Goal: Transaction & Acquisition: Purchase product/service

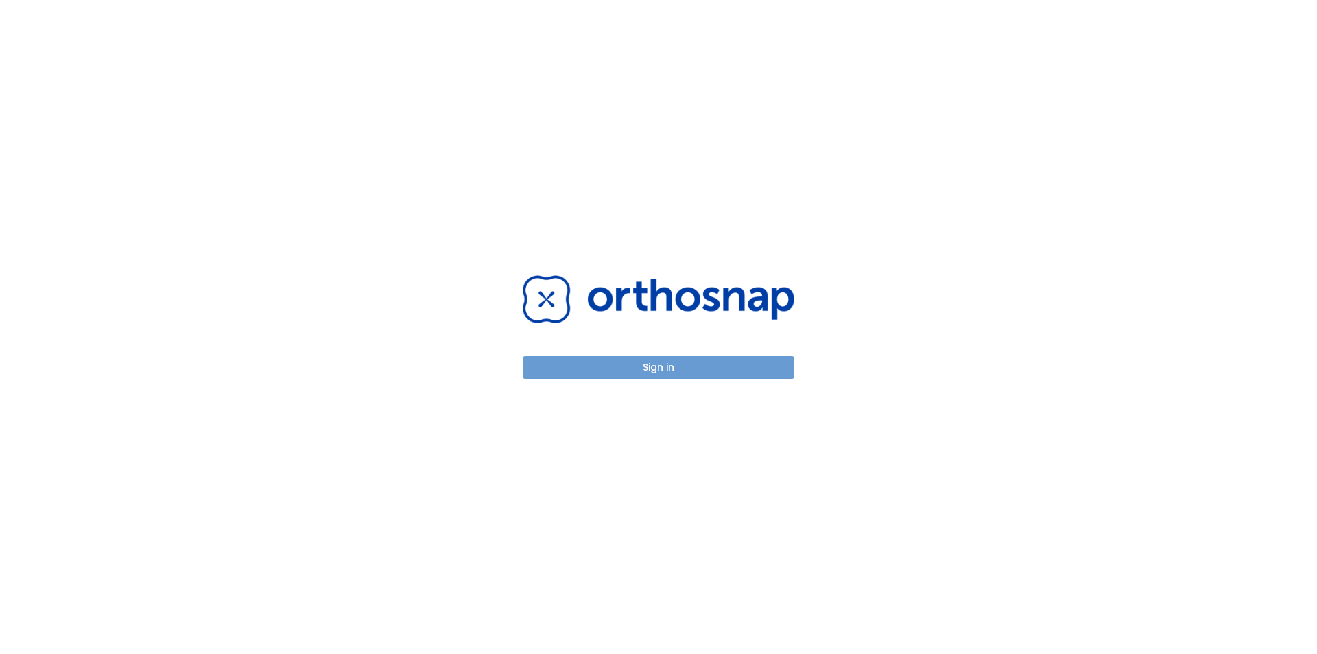
click at [692, 370] on button "Sign in" at bounding box center [659, 367] width 272 height 23
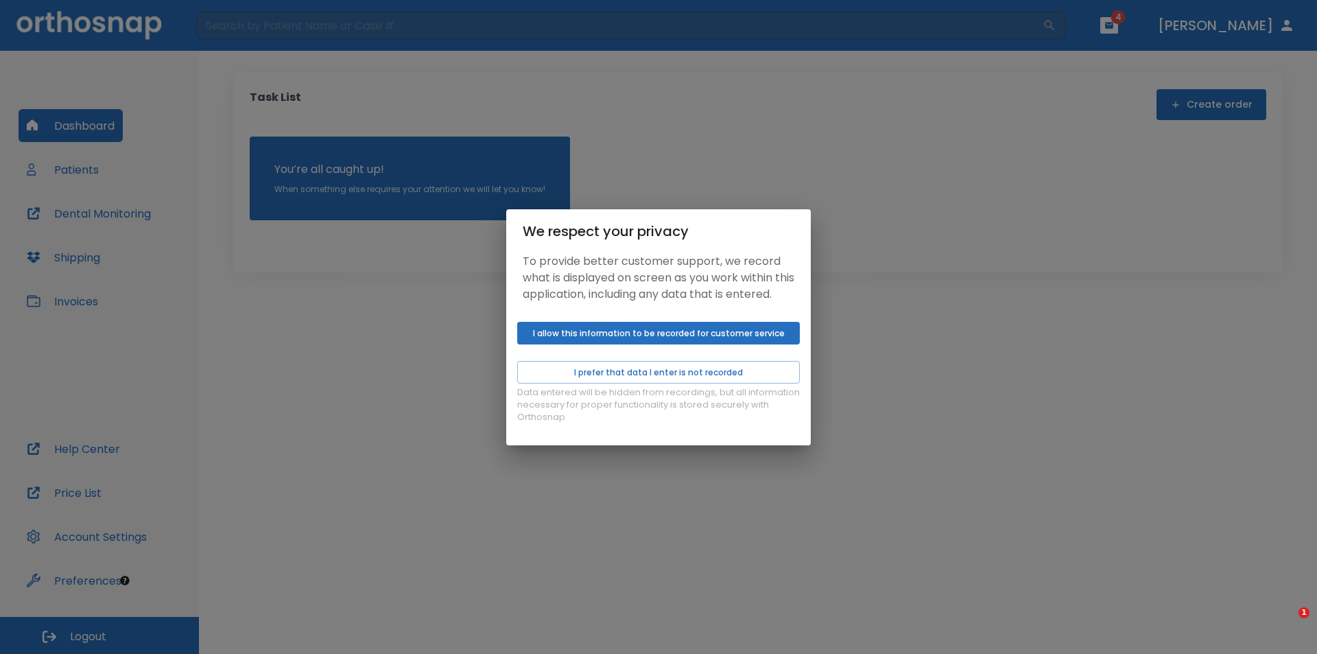
click at [616, 337] on button "I allow this information to be recorded for customer service" at bounding box center [658, 333] width 283 height 23
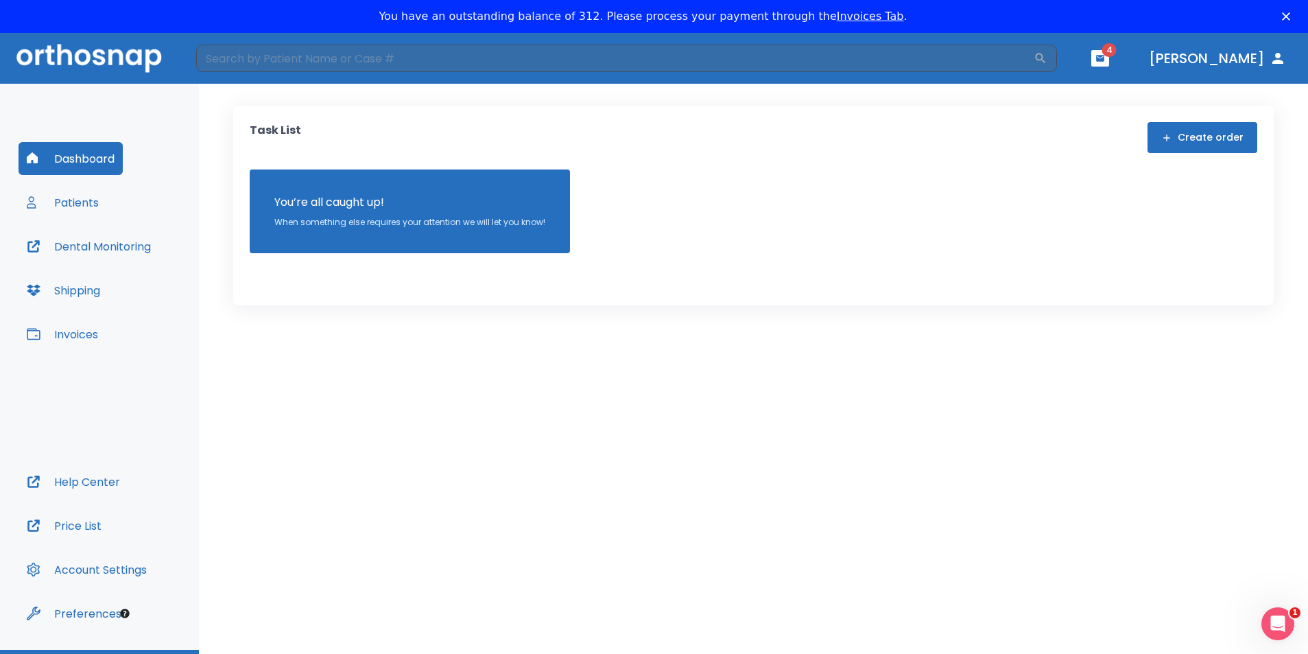
click at [78, 202] on button "Patients" at bounding box center [63, 202] width 88 height 33
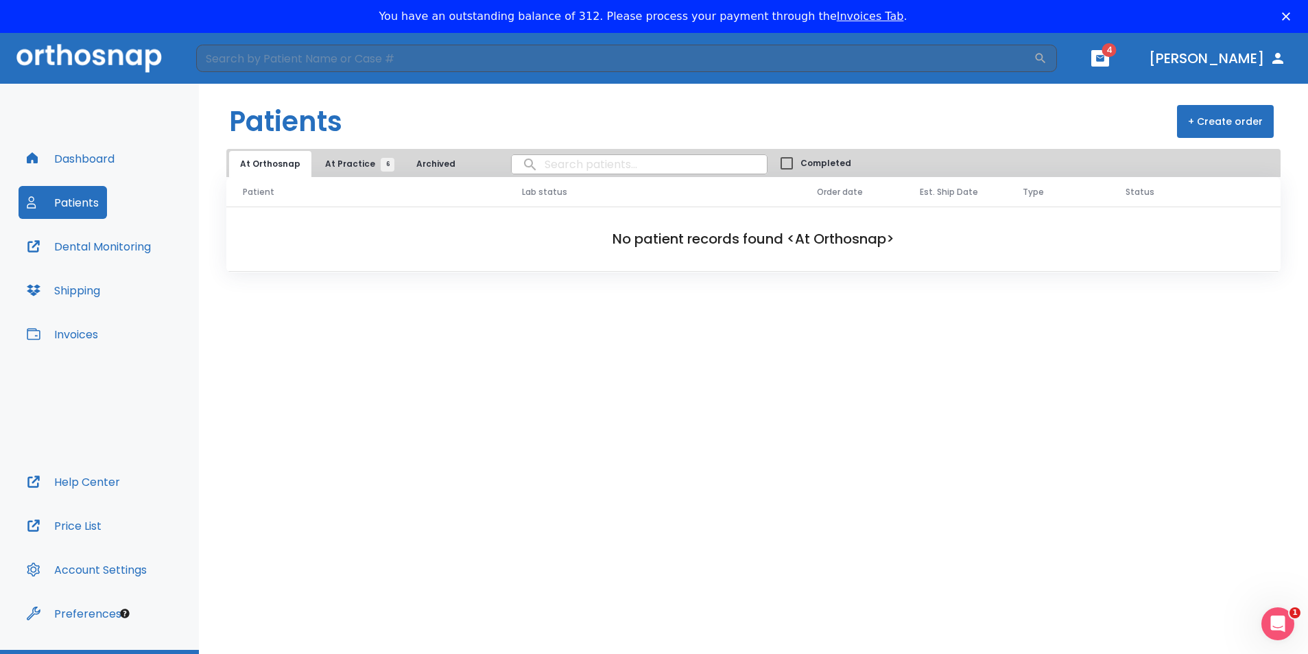
click at [340, 163] on span "At Practice 6" at bounding box center [356, 164] width 62 height 12
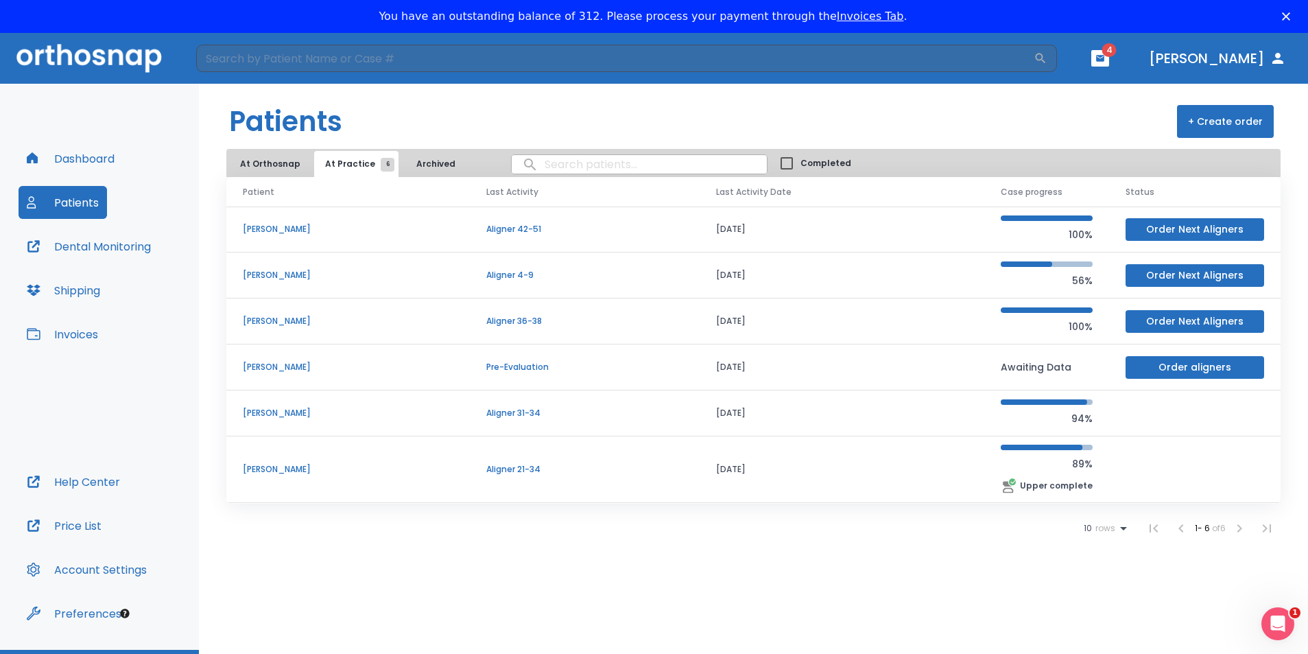
click at [549, 471] on p "Aligner 21-34" at bounding box center [584, 469] width 197 height 12
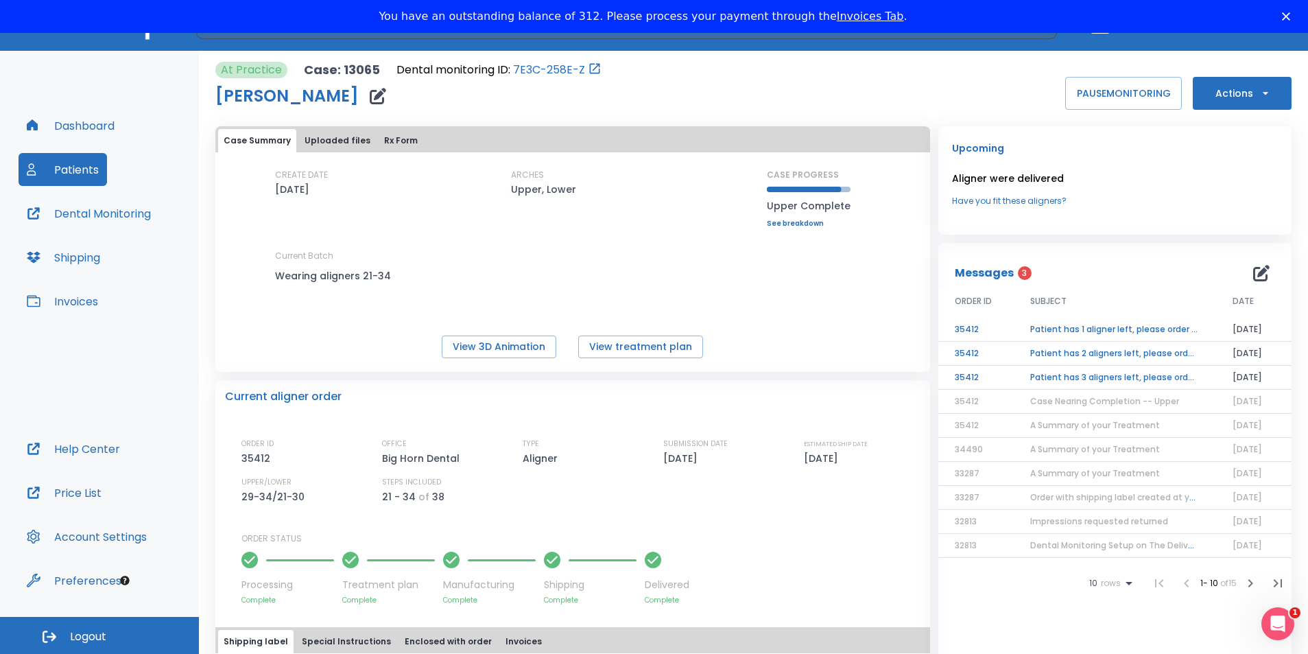
click at [1074, 331] on td "Patient has 1 aligner left, please order next set!" at bounding box center [1115, 330] width 202 height 24
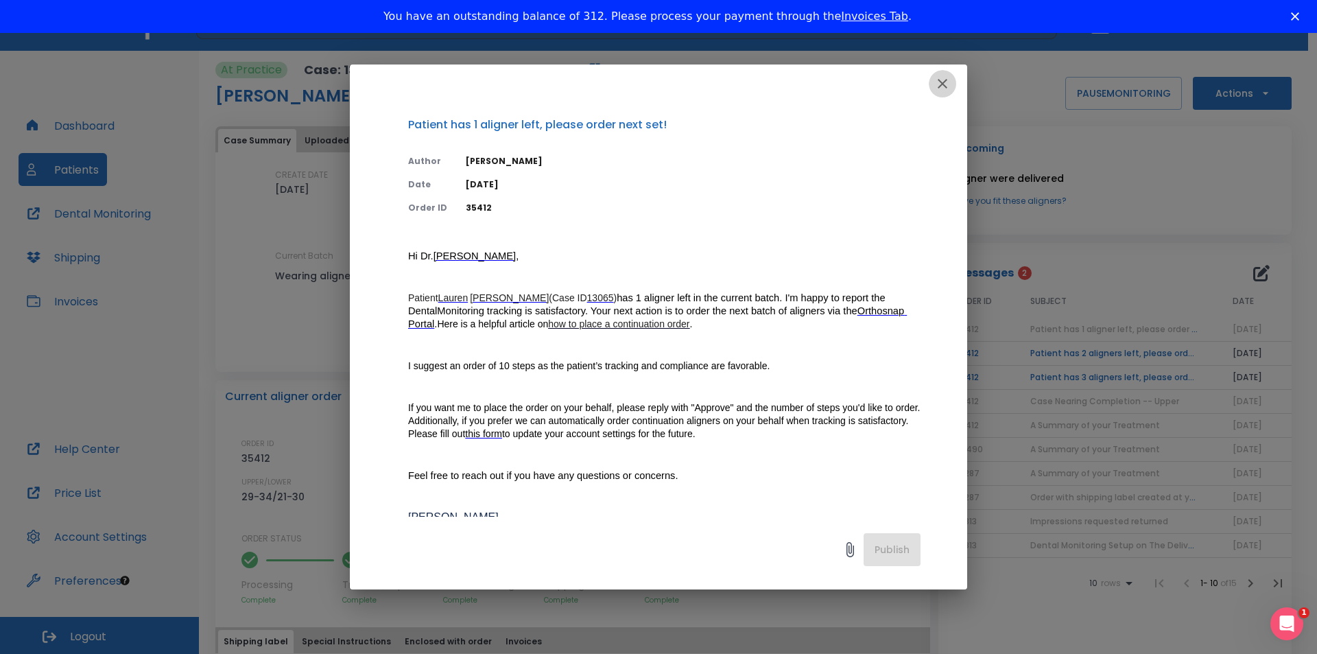
click at [937, 85] on icon "button" at bounding box center [942, 83] width 16 height 16
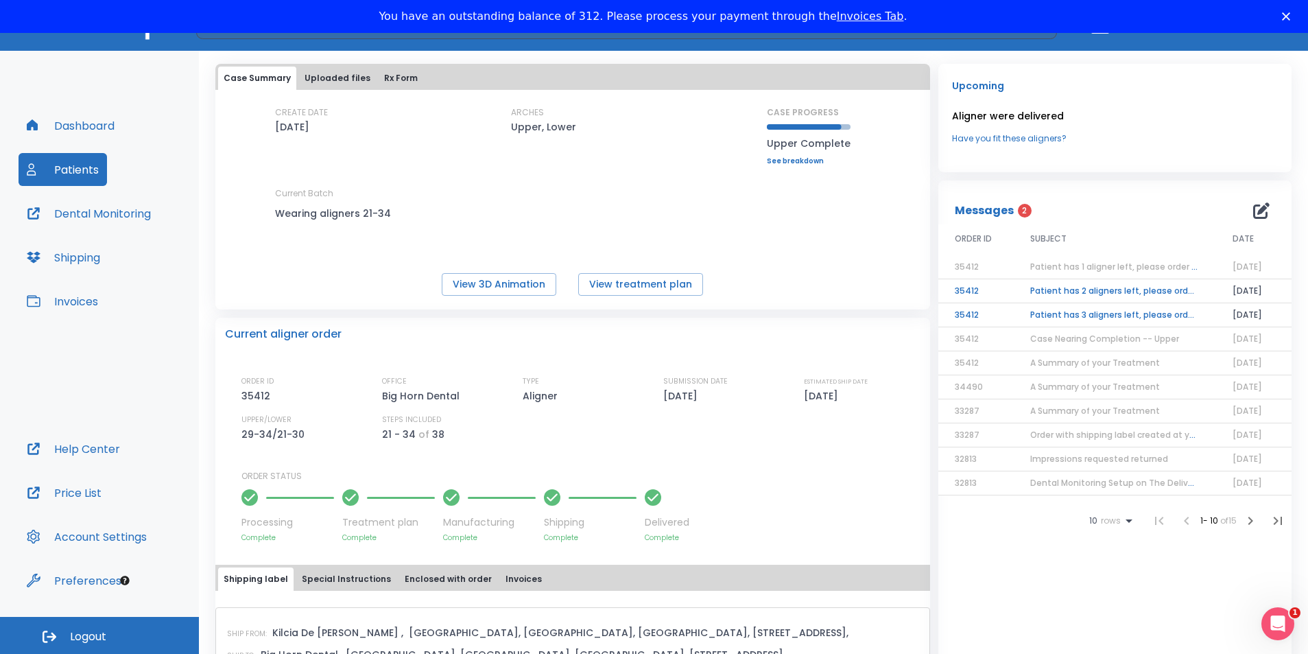
scroll to position [3, 0]
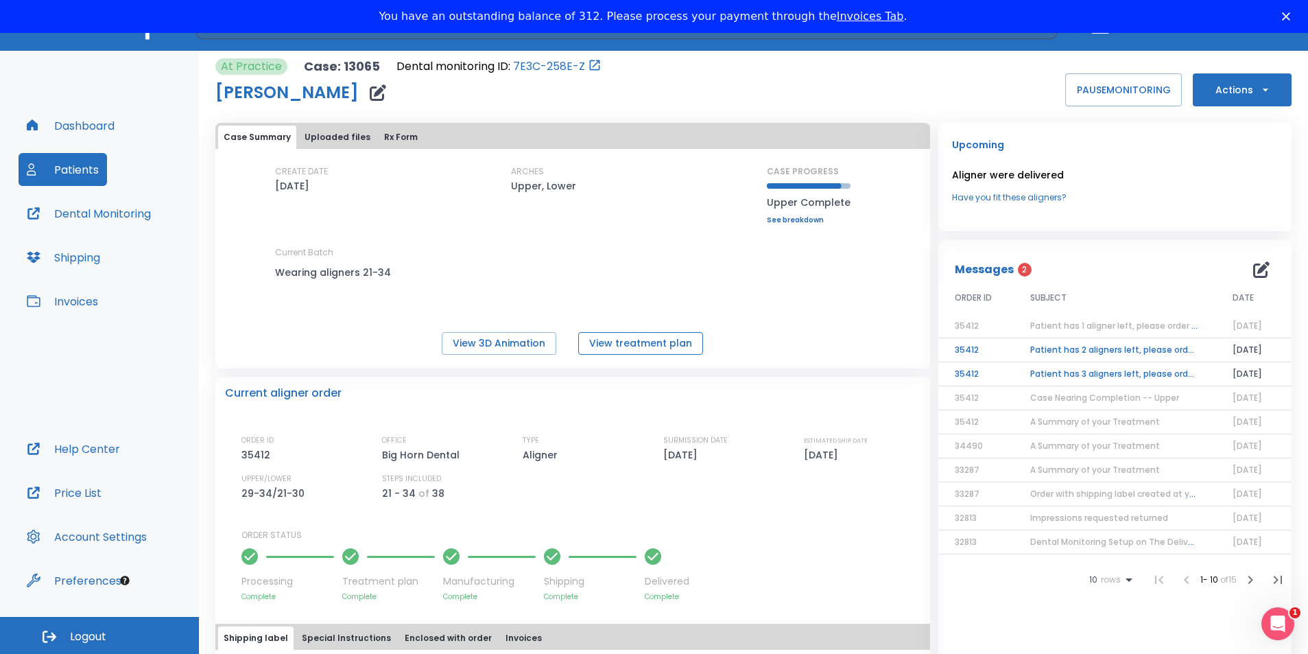
click at [648, 345] on button "View treatment plan" at bounding box center [640, 343] width 125 height 23
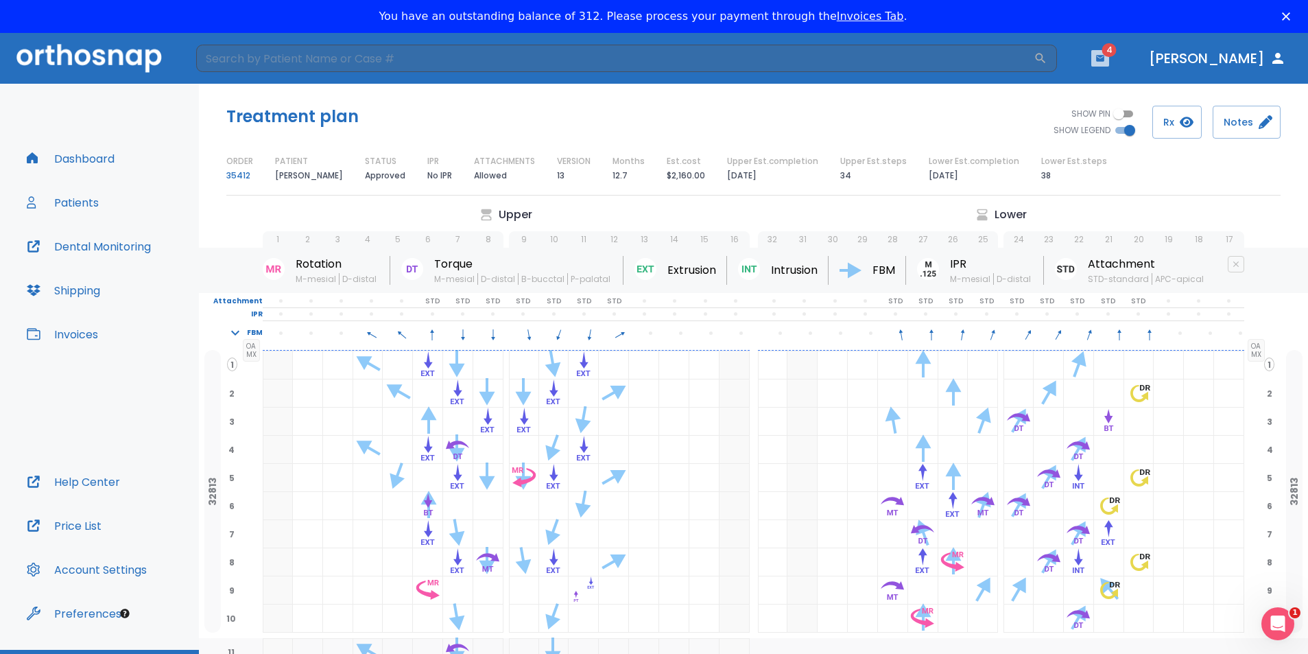
click at [1104, 60] on icon "button" at bounding box center [1100, 58] width 8 height 6
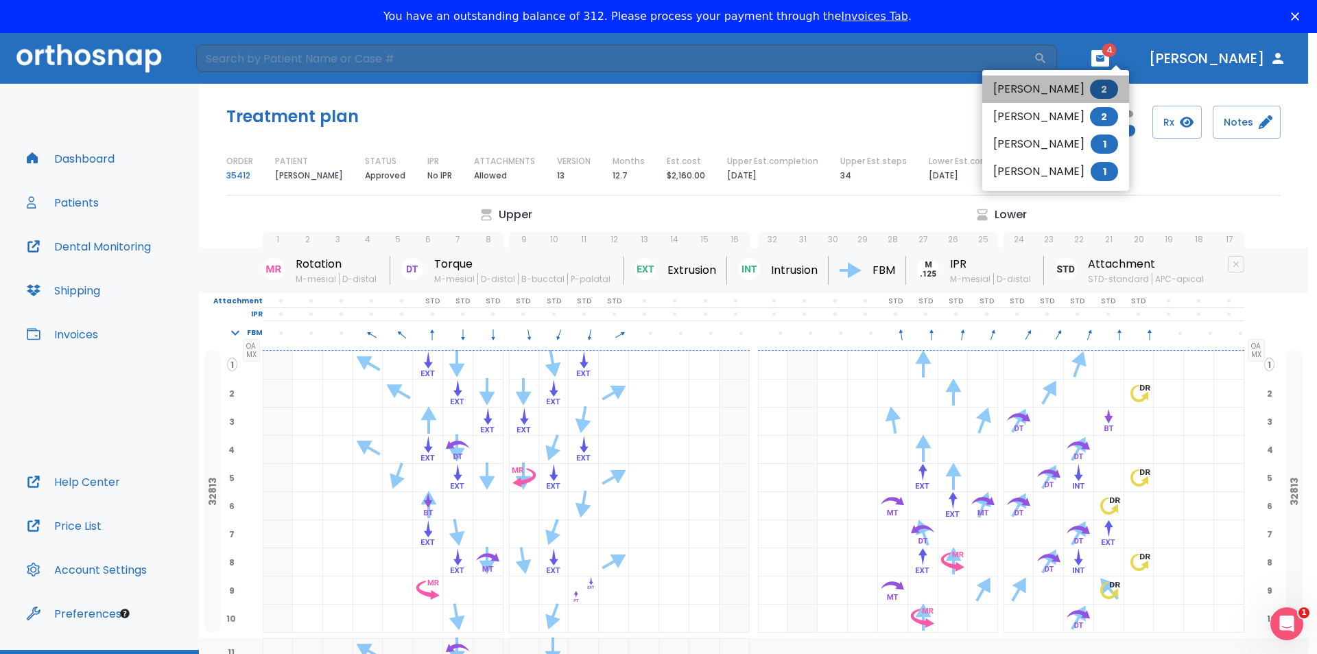
click at [1054, 90] on li "Alexandra Lopez 2" at bounding box center [1055, 88] width 147 height 27
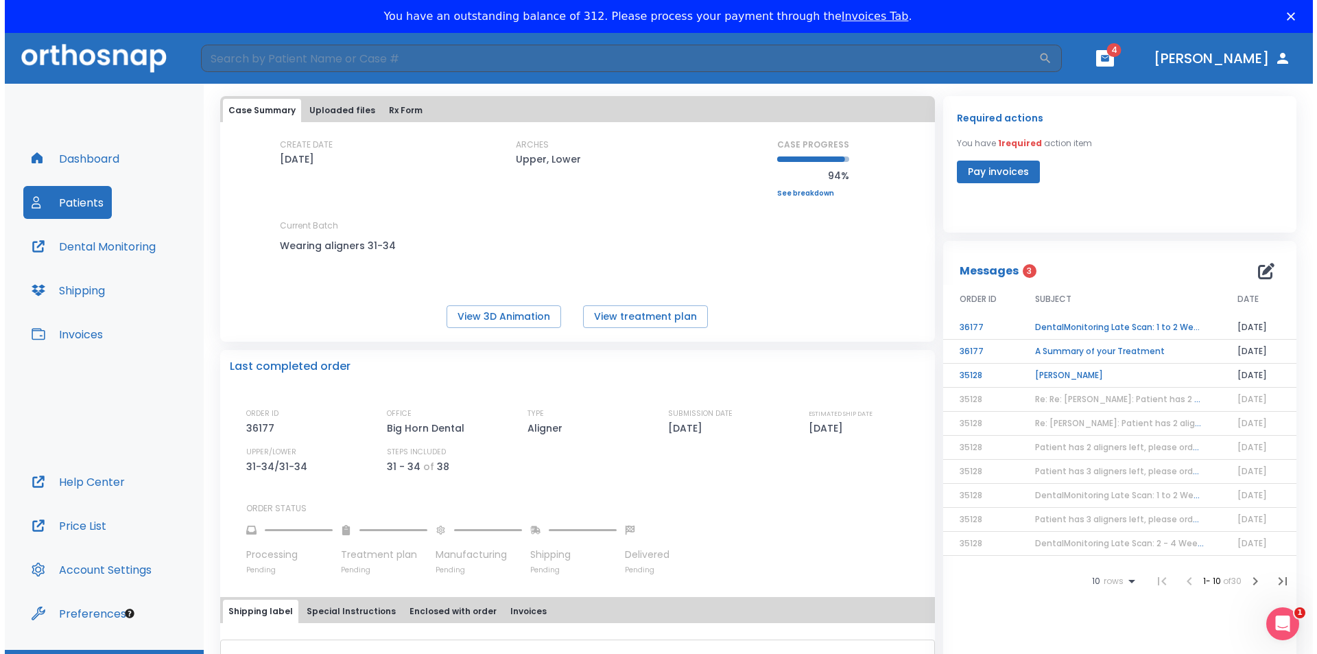
scroll to position [69, 0]
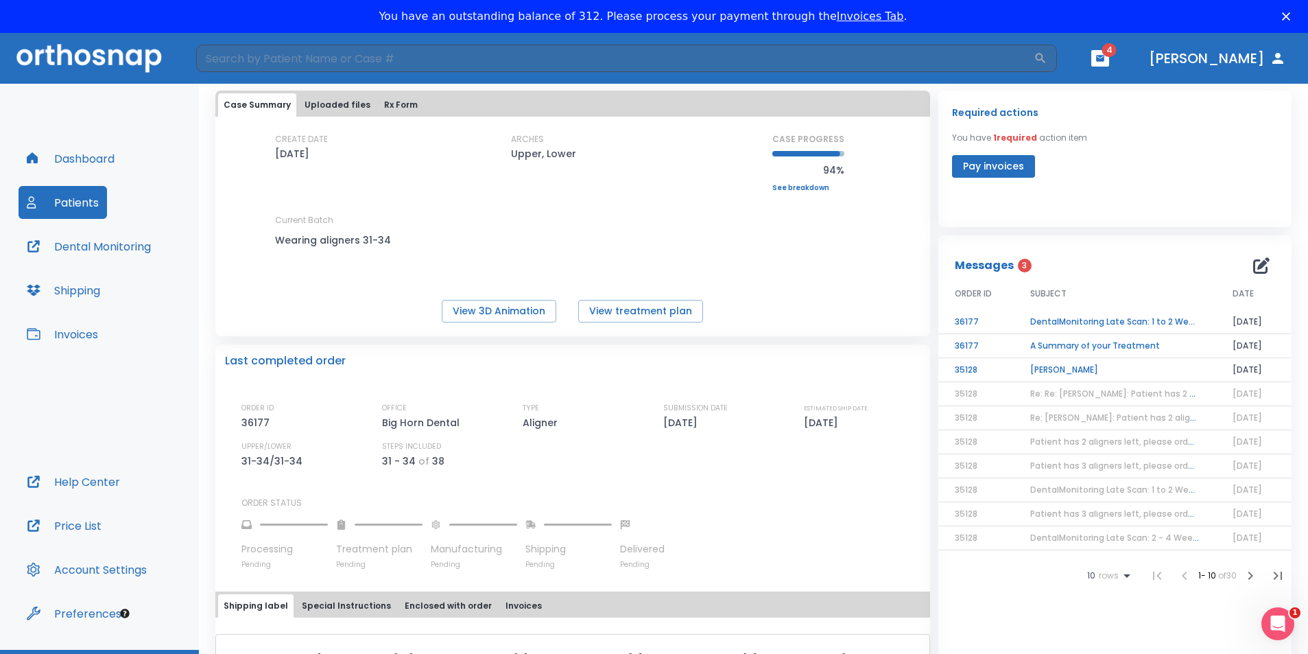
click at [1042, 368] on td "Luisa Ospina" at bounding box center [1115, 370] width 202 height 24
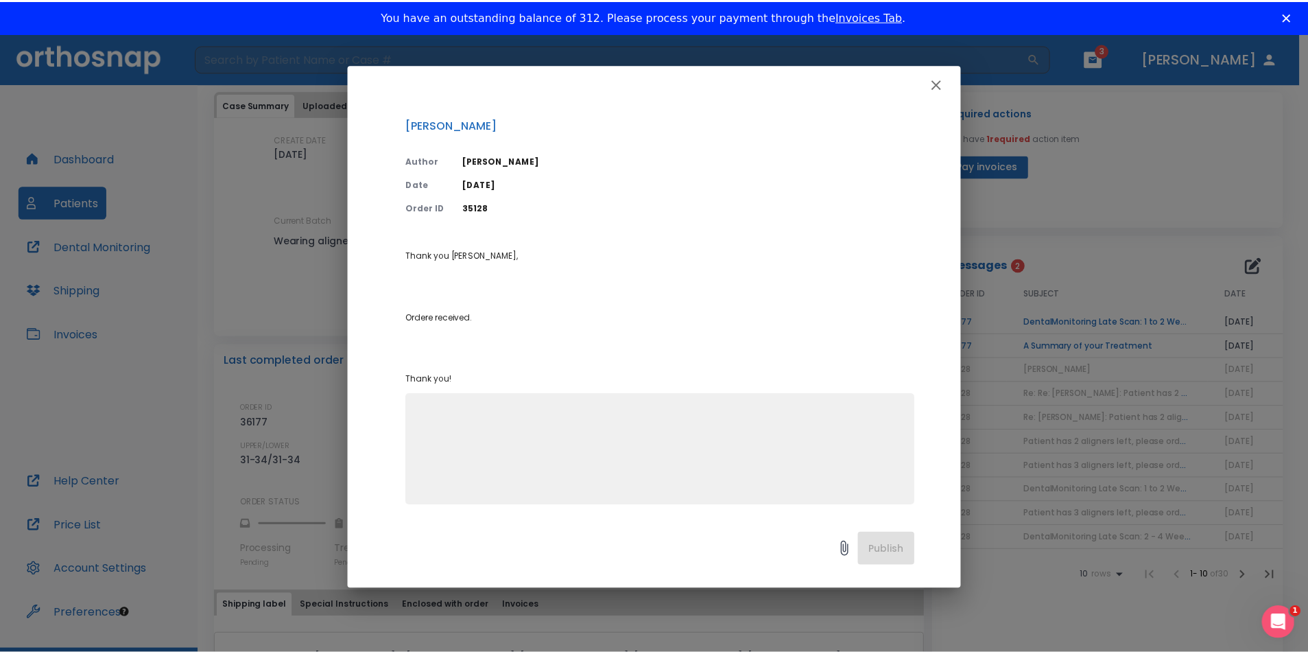
scroll to position [3, 0]
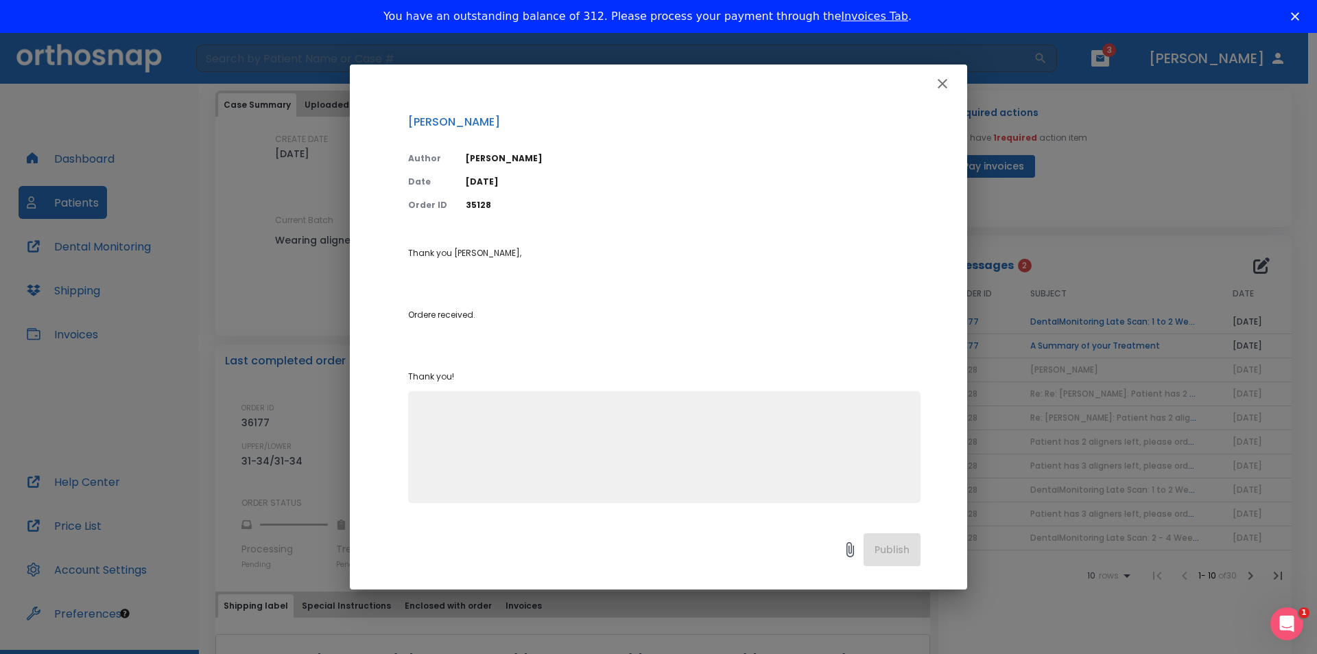
click at [945, 84] on icon "button" at bounding box center [942, 83] width 16 height 16
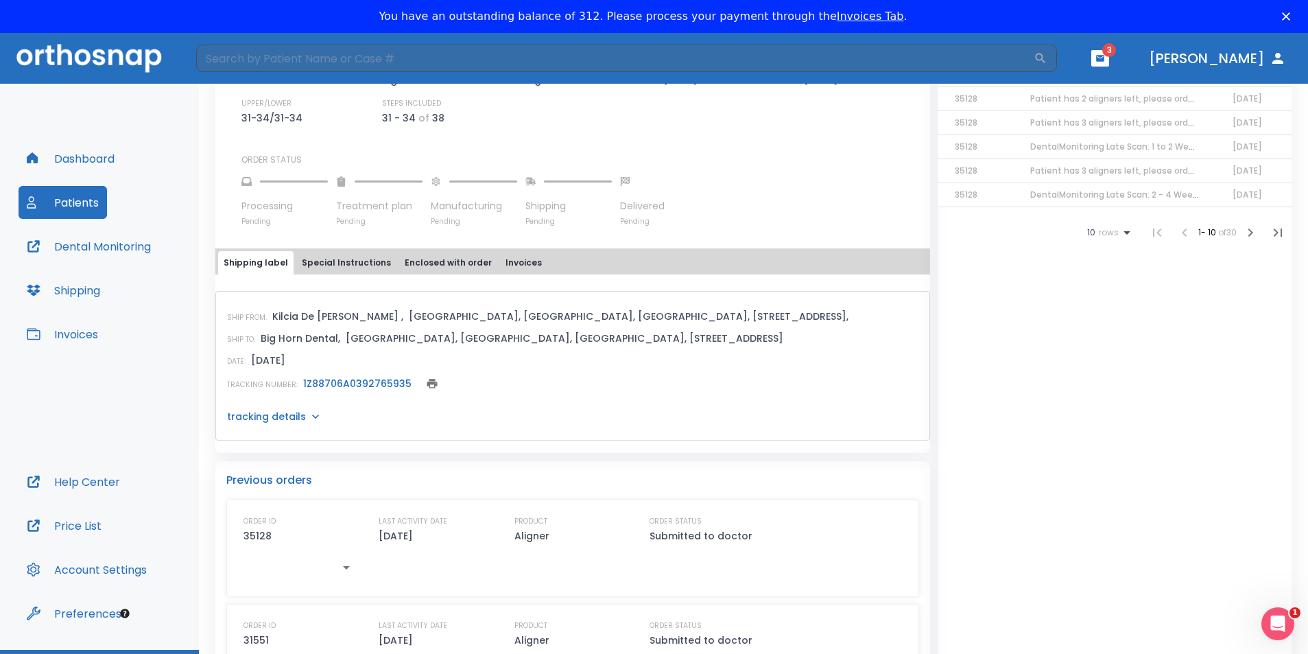
scroll to position [343, 0]
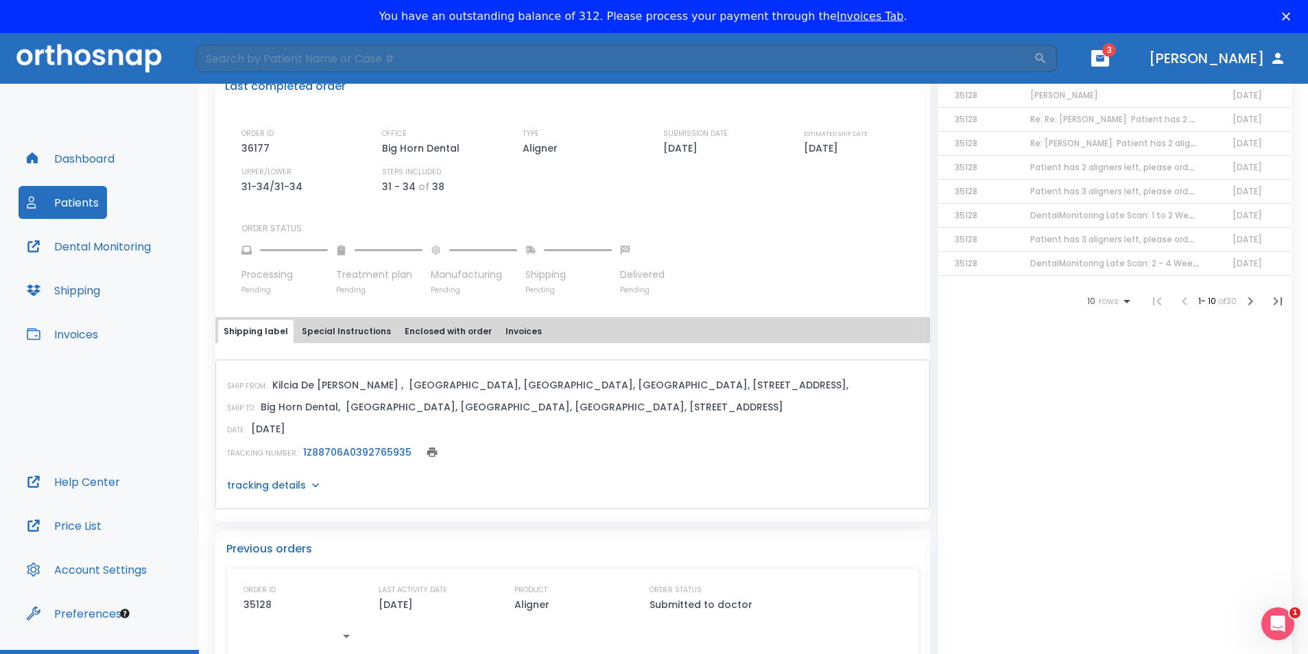
click at [314, 485] on icon at bounding box center [315, 485] width 7 height 4
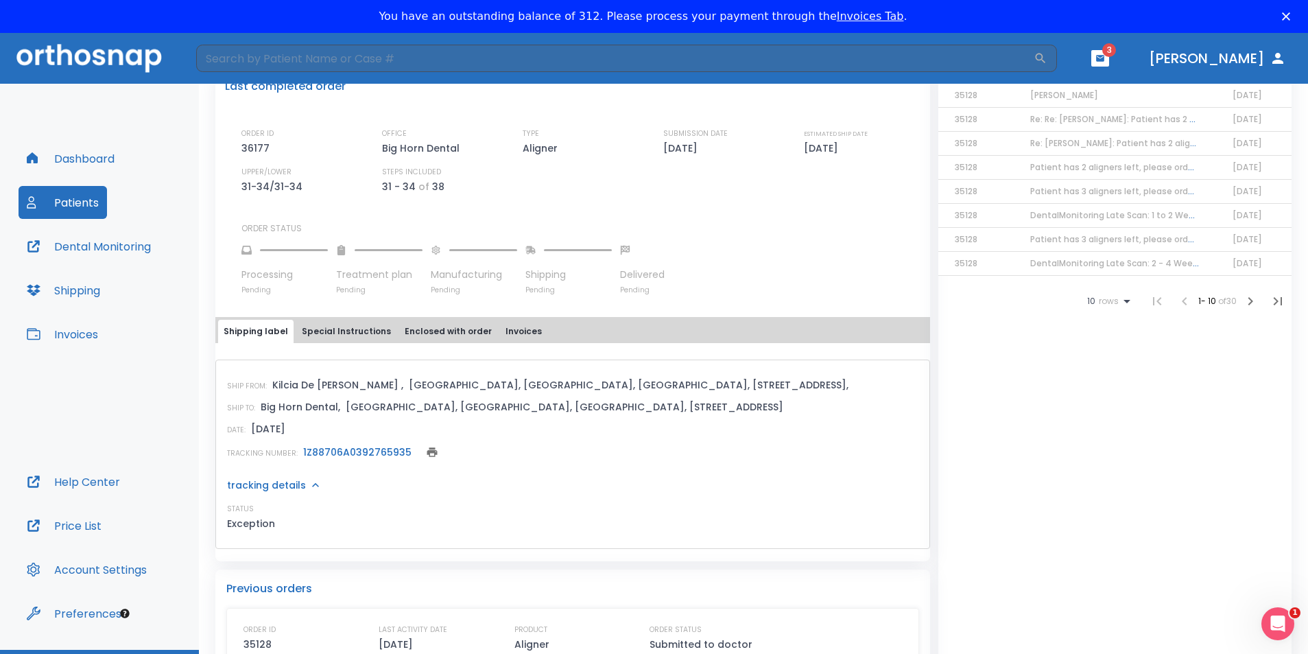
scroll to position [412, 0]
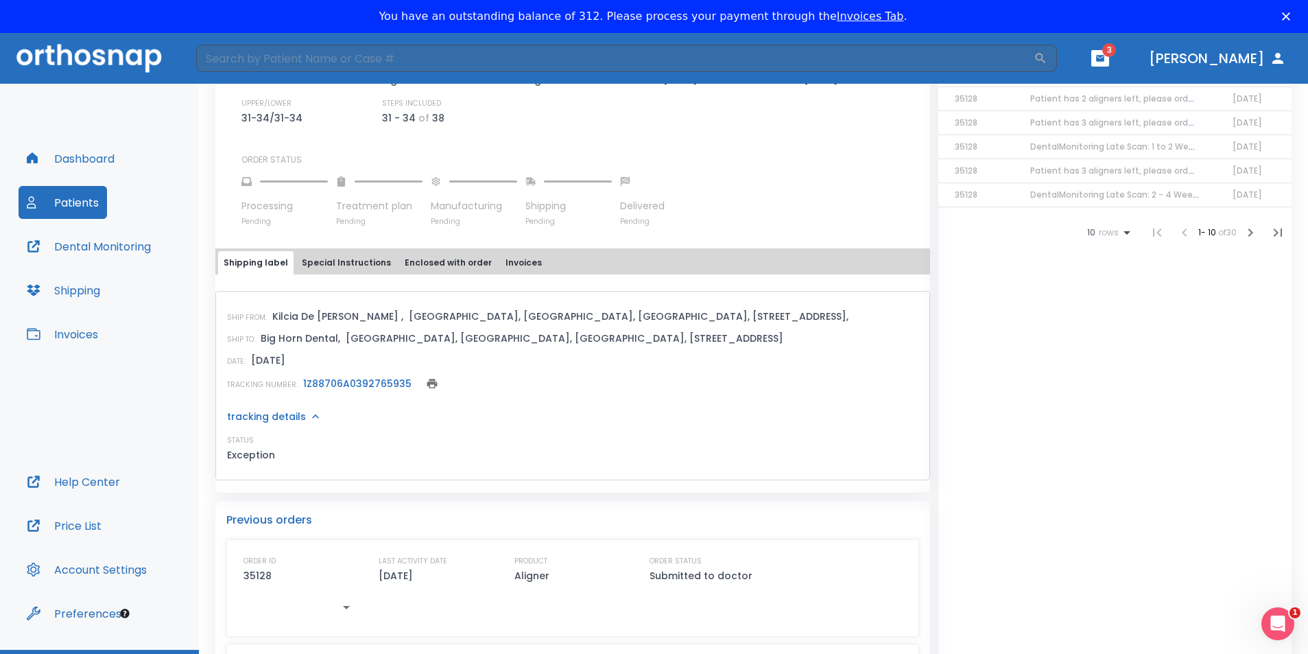
click at [349, 383] on link "1Z88706A0392765935" at bounding box center [357, 384] width 108 height 14
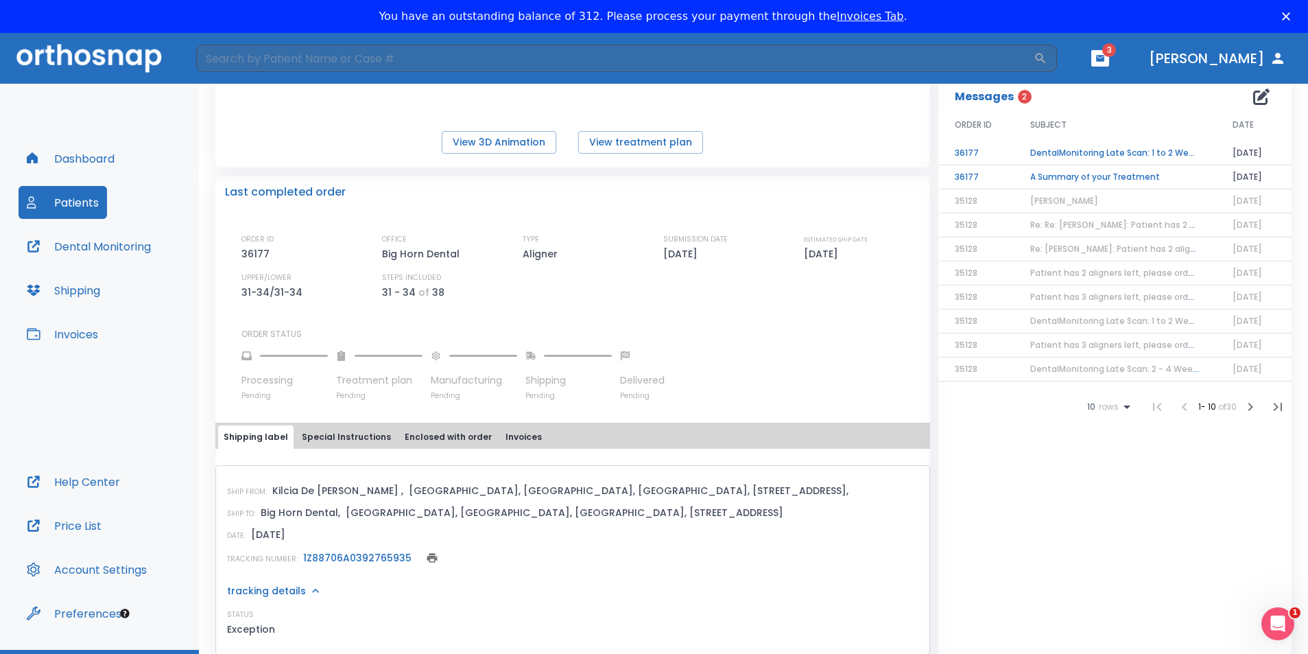
scroll to position [69, 0]
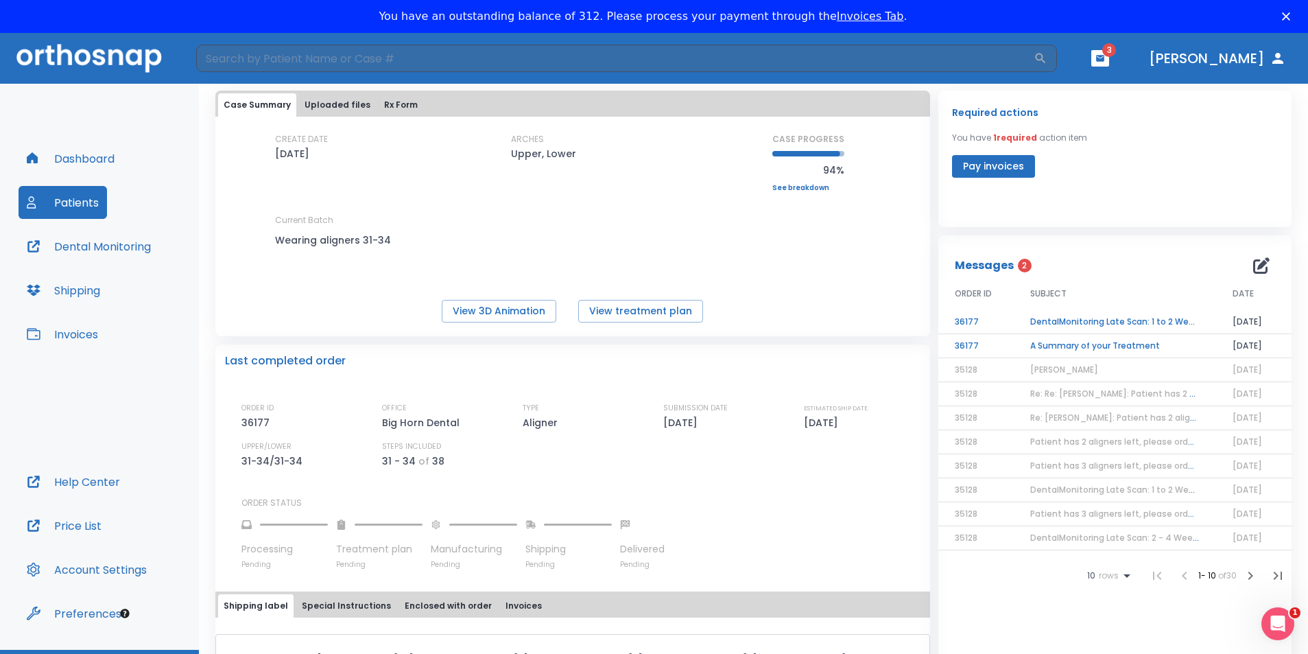
click at [1066, 320] on td "DentalMonitoring Late Scan: 1 to 2 Weeks Notification" at bounding box center [1115, 322] width 202 height 24
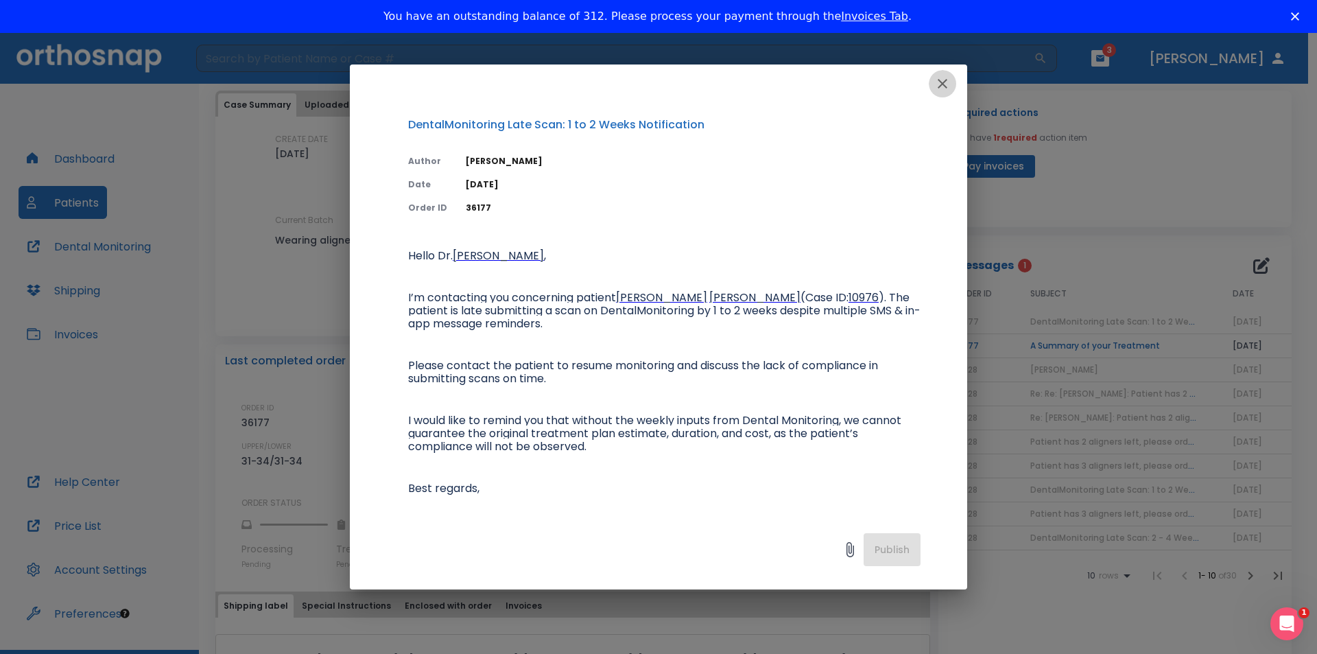
click at [944, 82] on icon "button" at bounding box center [943, 84] width 10 height 10
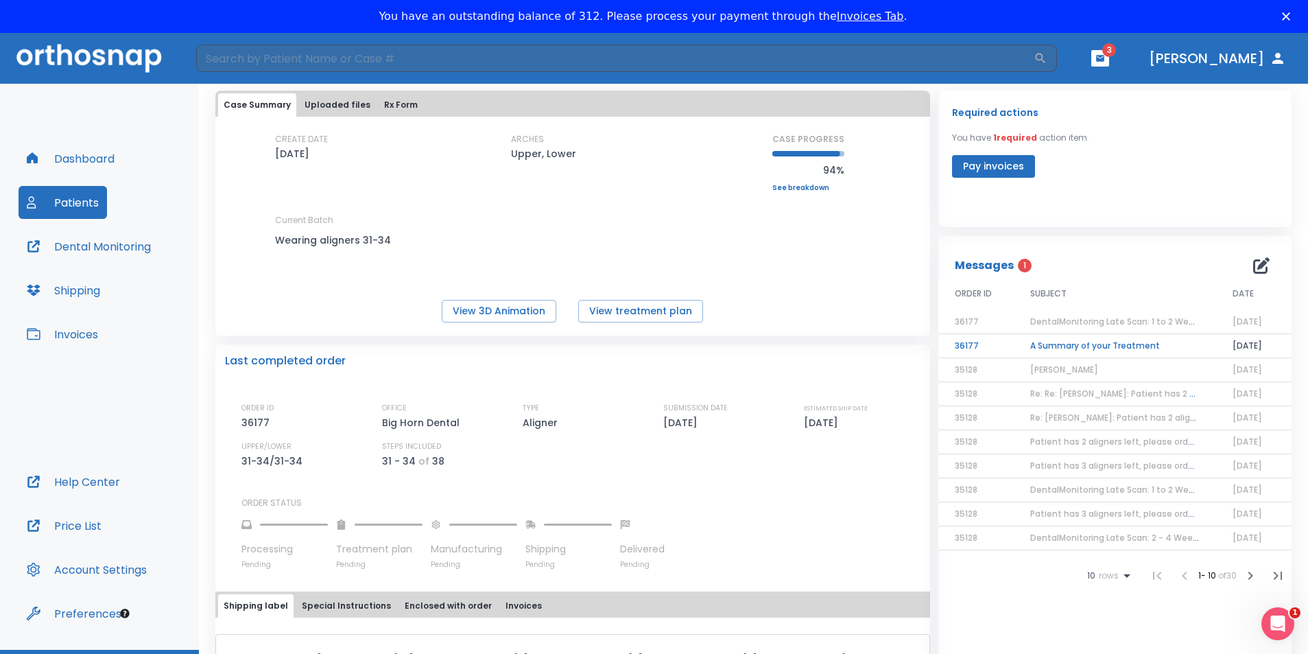
click at [1051, 343] on td "A Summary of your Treatment" at bounding box center [1115, 346] width 202 height 24
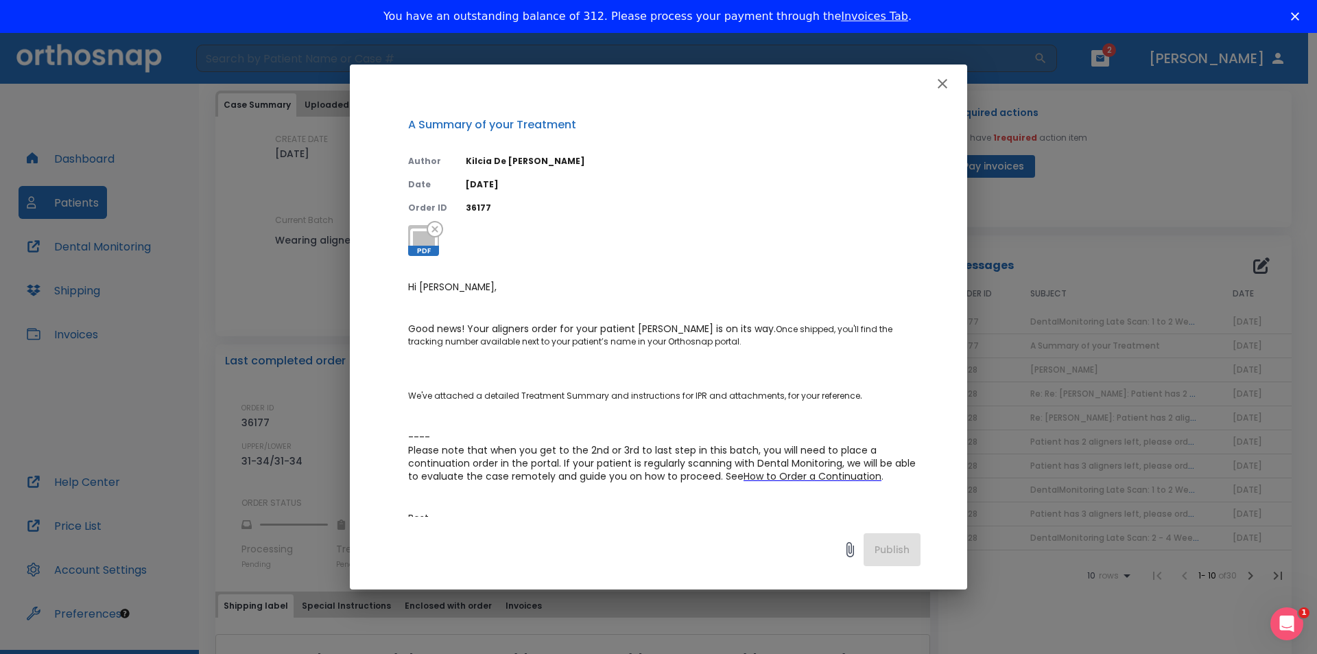
click at [946, 83] on icon "button" at bounding box center [942, 83] width 16 height 16
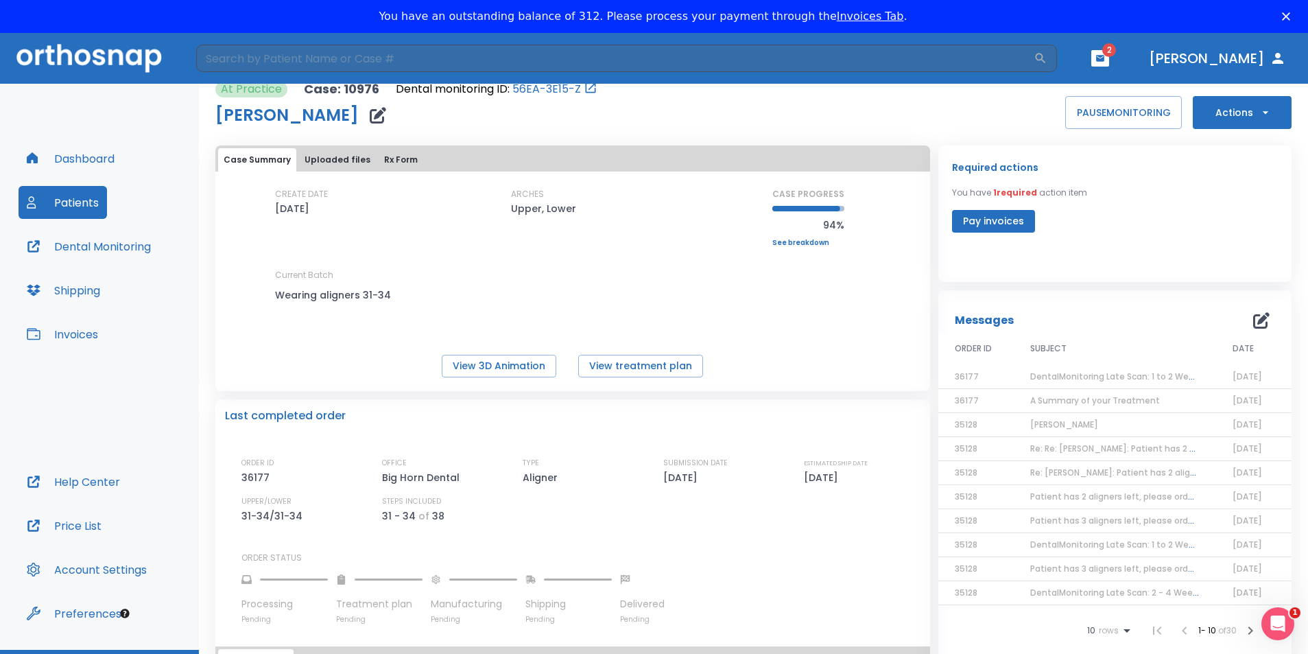
scroll to position [0, 0]
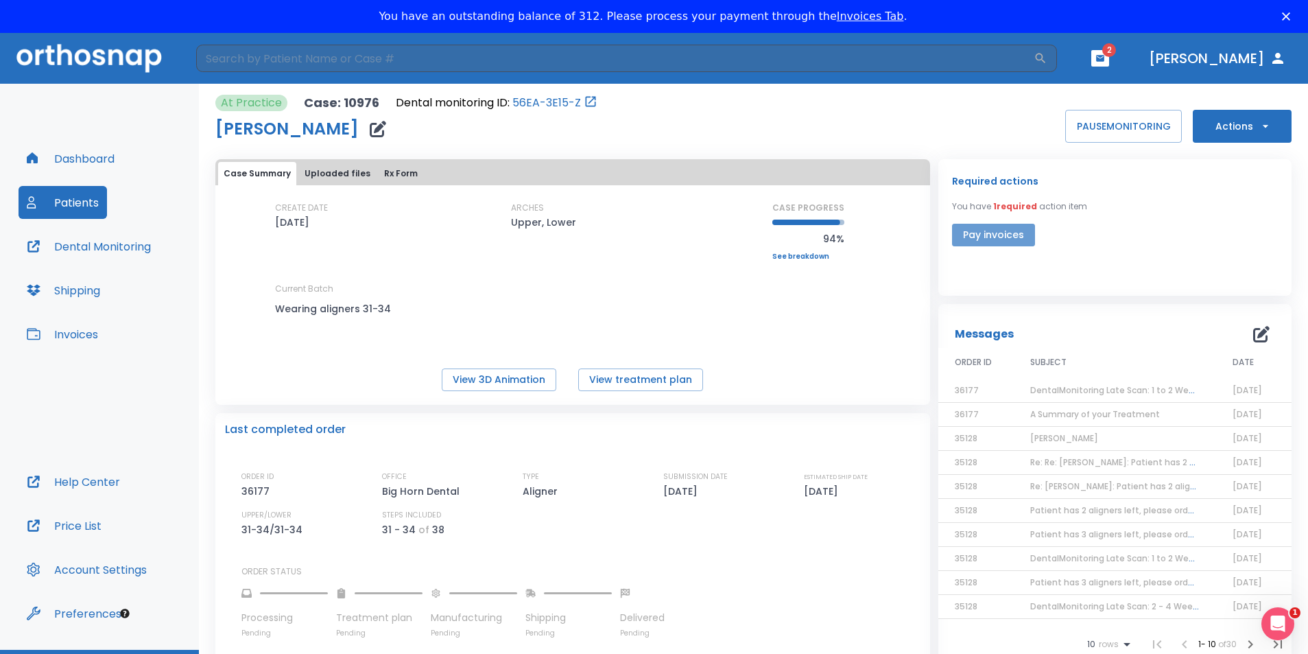
click at [1005, 235] on button "Pay invoices" at bounding box center [993, 235] width 83 height 23
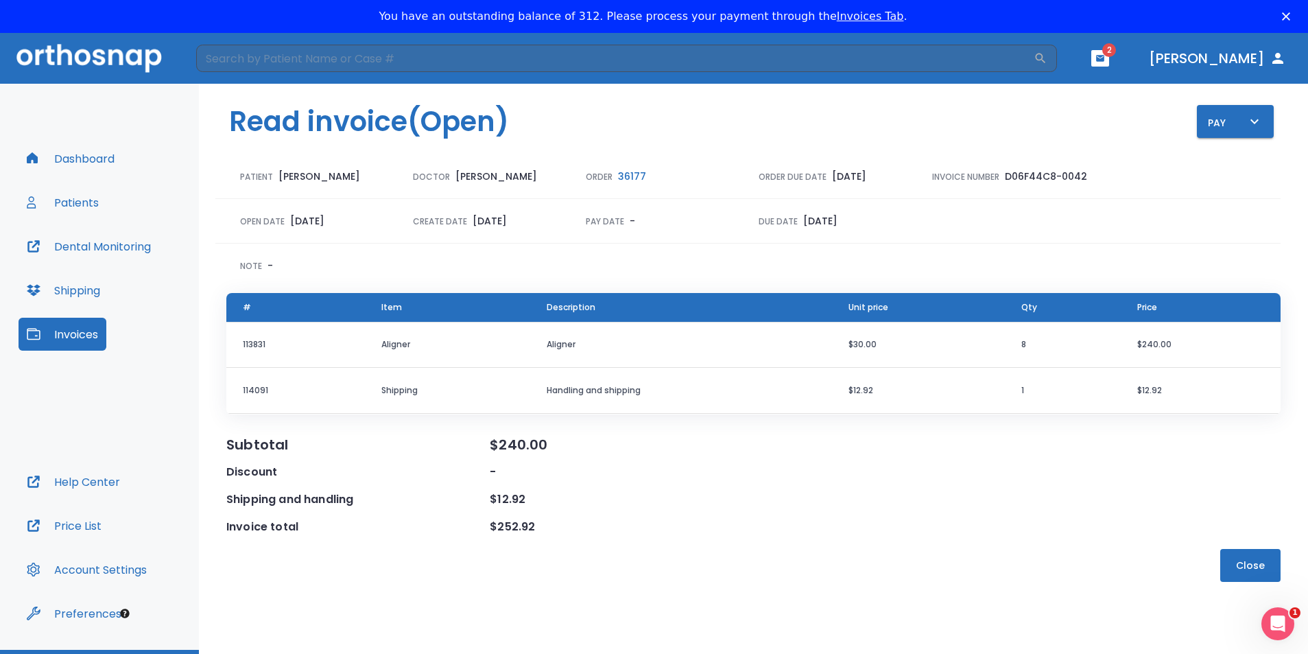
click at [1256, 562] on button "Close" at bounding box center [1250, 565] width 60 height 33
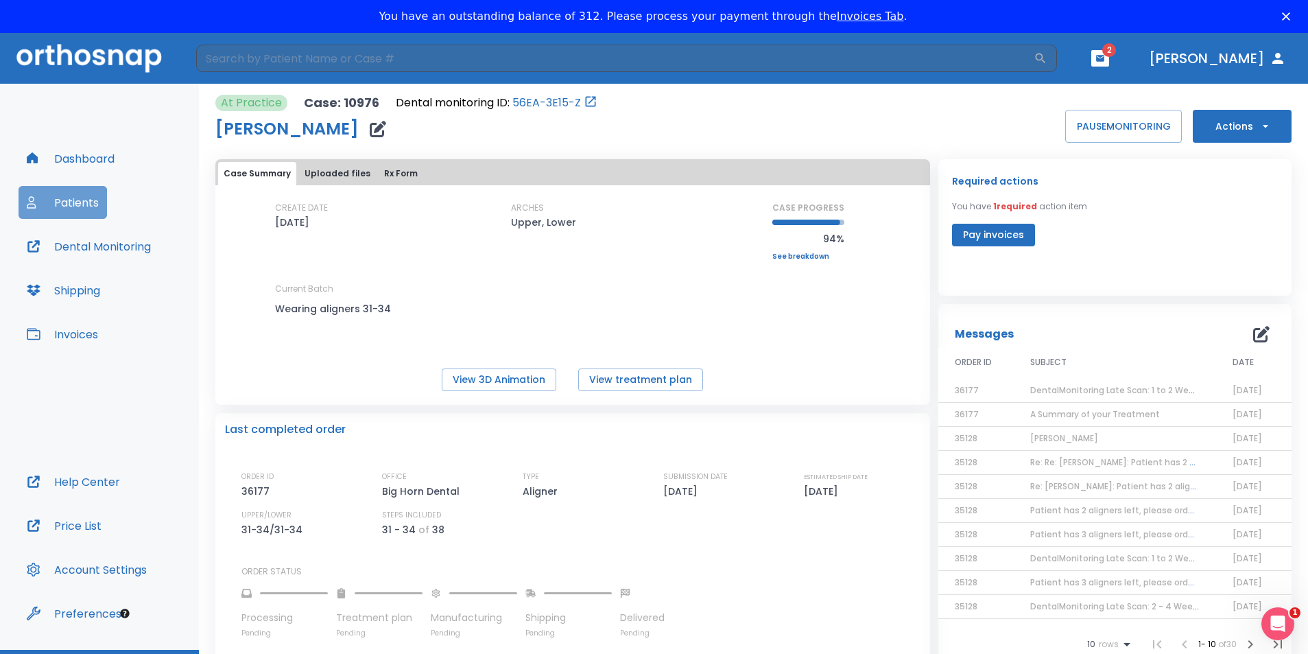
click at [72, 205] on button "Patients" at bounding box center [63, 202] width 88 height 33
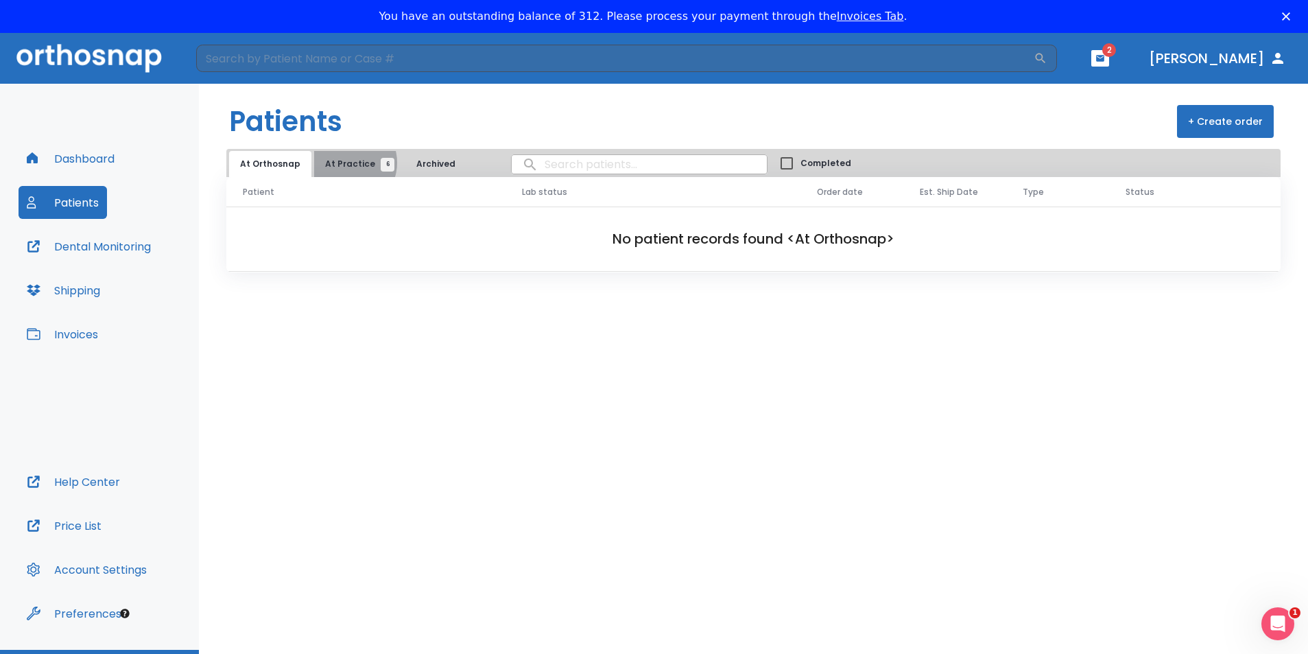
click at [345, 163] on span "At Practice 6" at bounding box center [356, 164] width 62 height 12
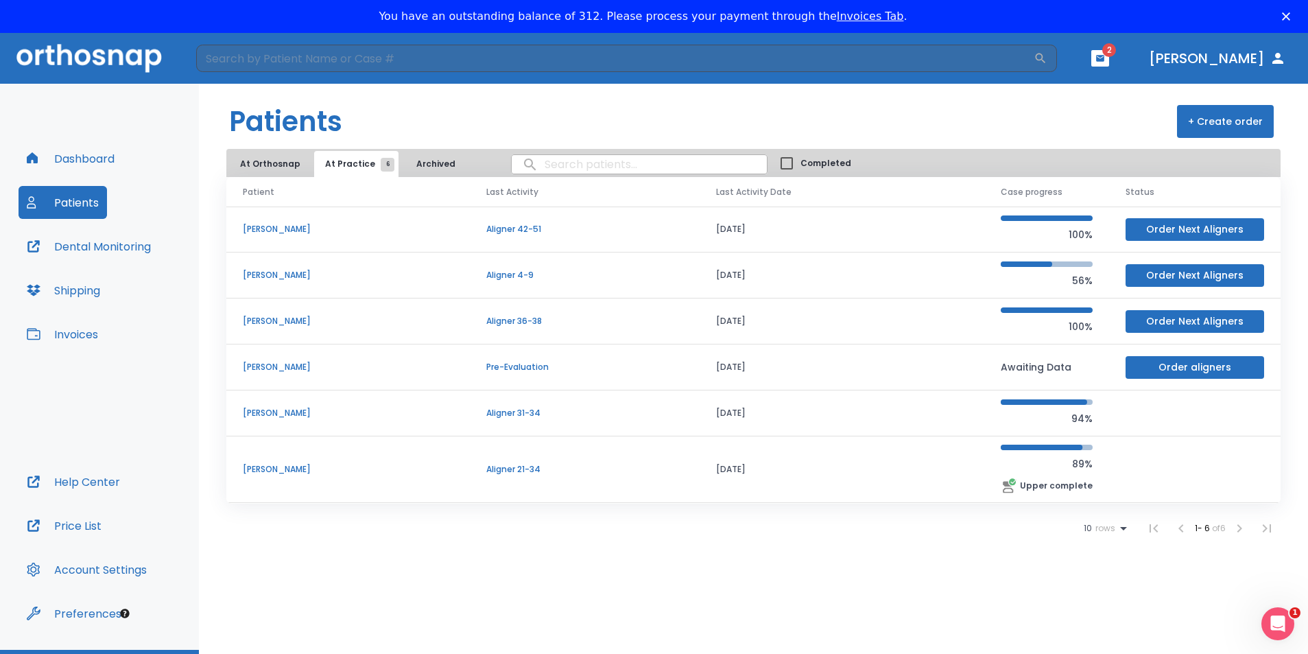
click at [287, 469] on p "Lauren Hutchins" at bounding box center [348, 469] width 211 height 12
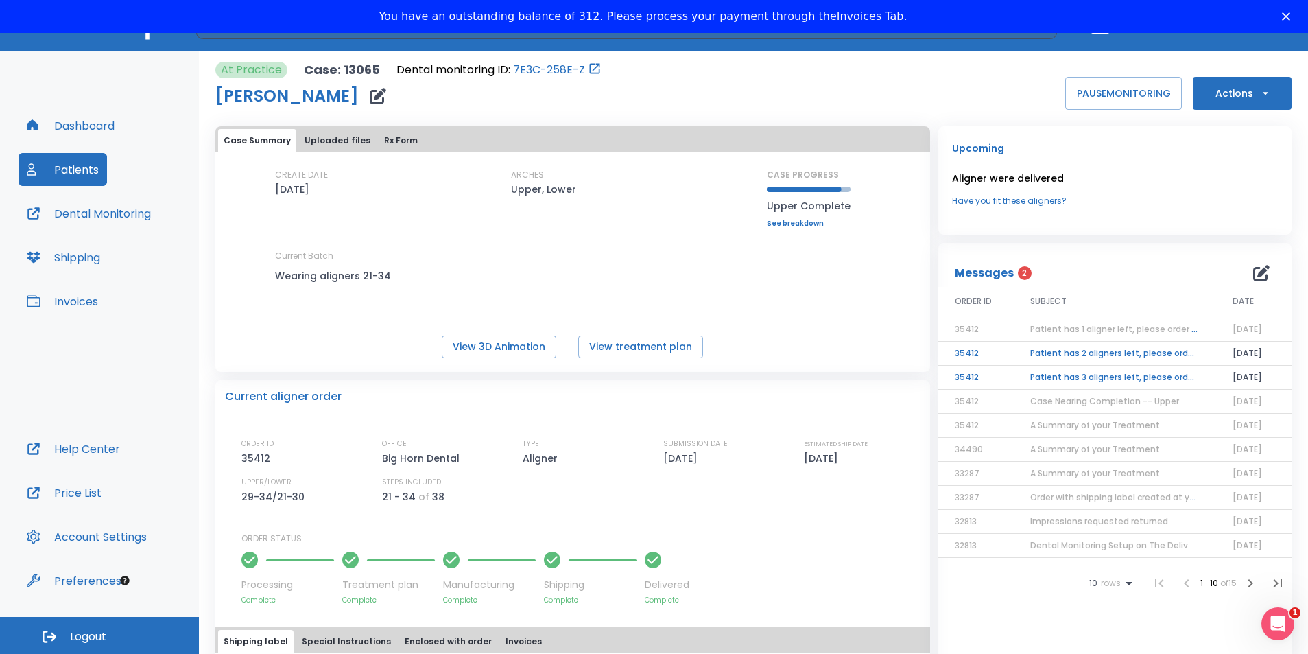
click at [1084, 352] on td "Patient has 2 aligners left, please order next set!" at bounding box center [1115, 354] width 202 height 24
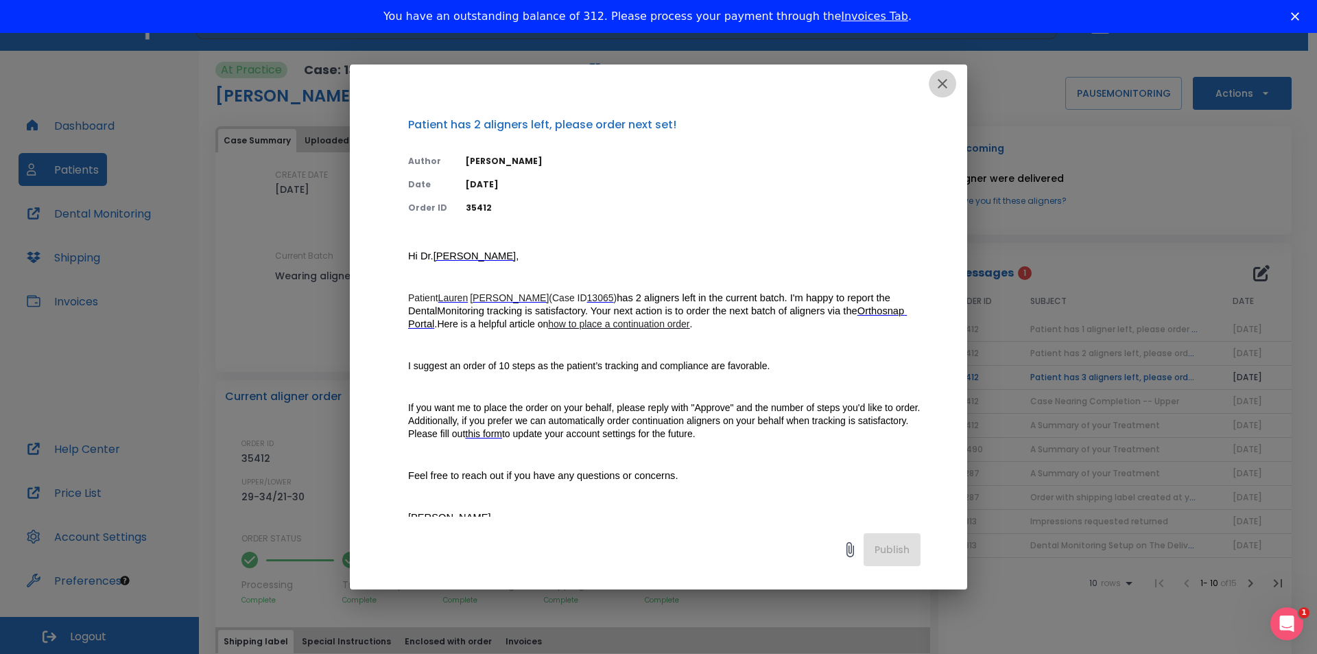
click at [938, 83] on icon "button" at bounding box center [942, 83] width 16 height 16
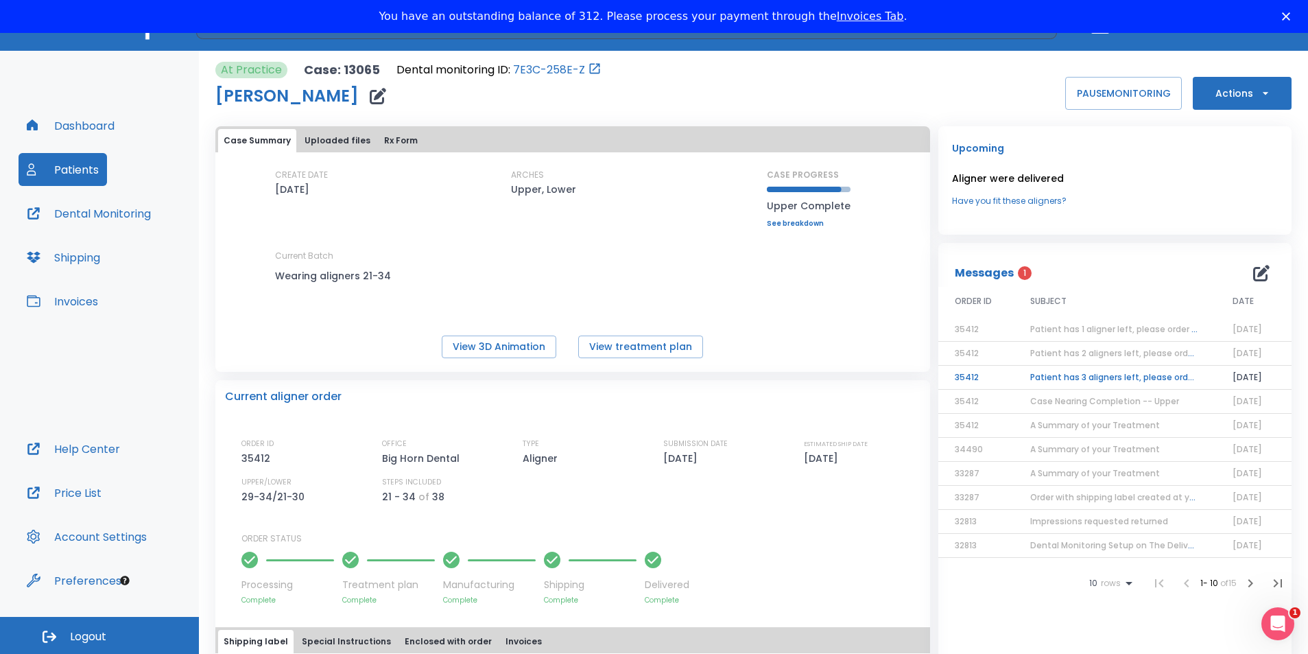
click at [1065, 378] on td "Patient has 3 aligners left, please order next set!" at bounding box center [1115, 378] width 202 height 24
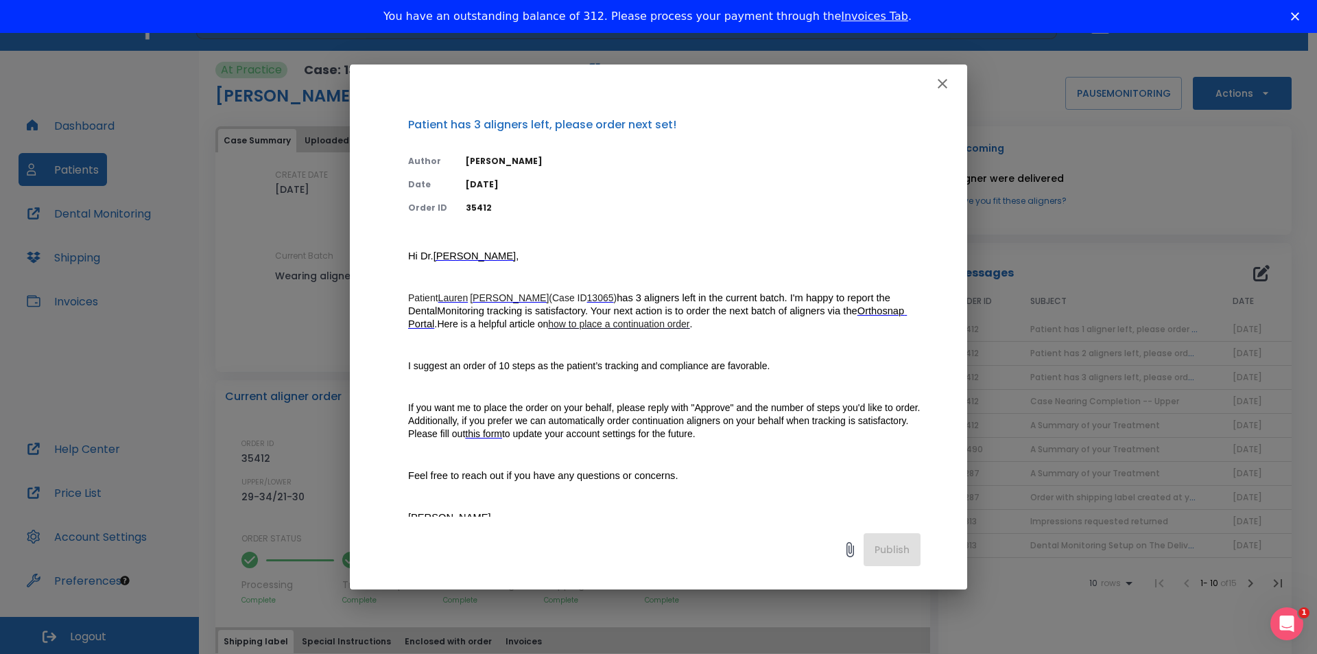
drag, startPoint x: 947, startPoint y: 84, endPoint x: 1039, endPoint y: 64, distance: 93.4
click at [949, 84] on icon "button" at bounding box center [942, 83] width 16 height 16
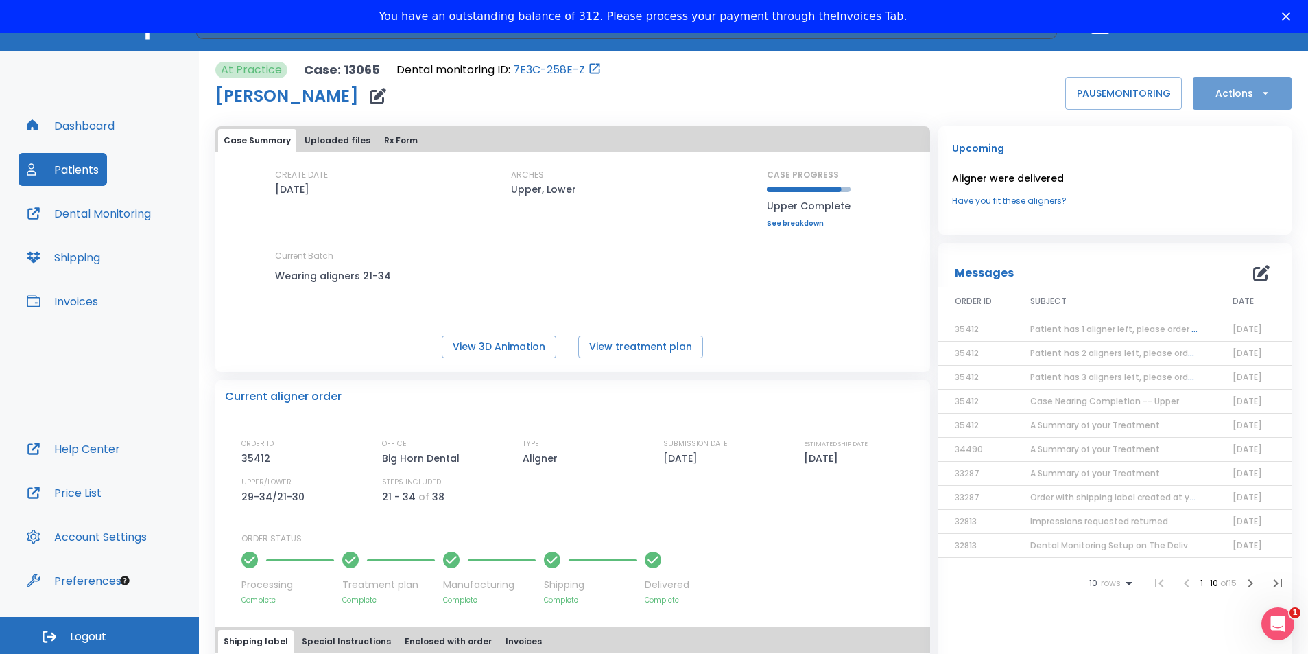
click at [1241, 94] on button "Actions" at bounding box center [1242, 93] width 99 height 33
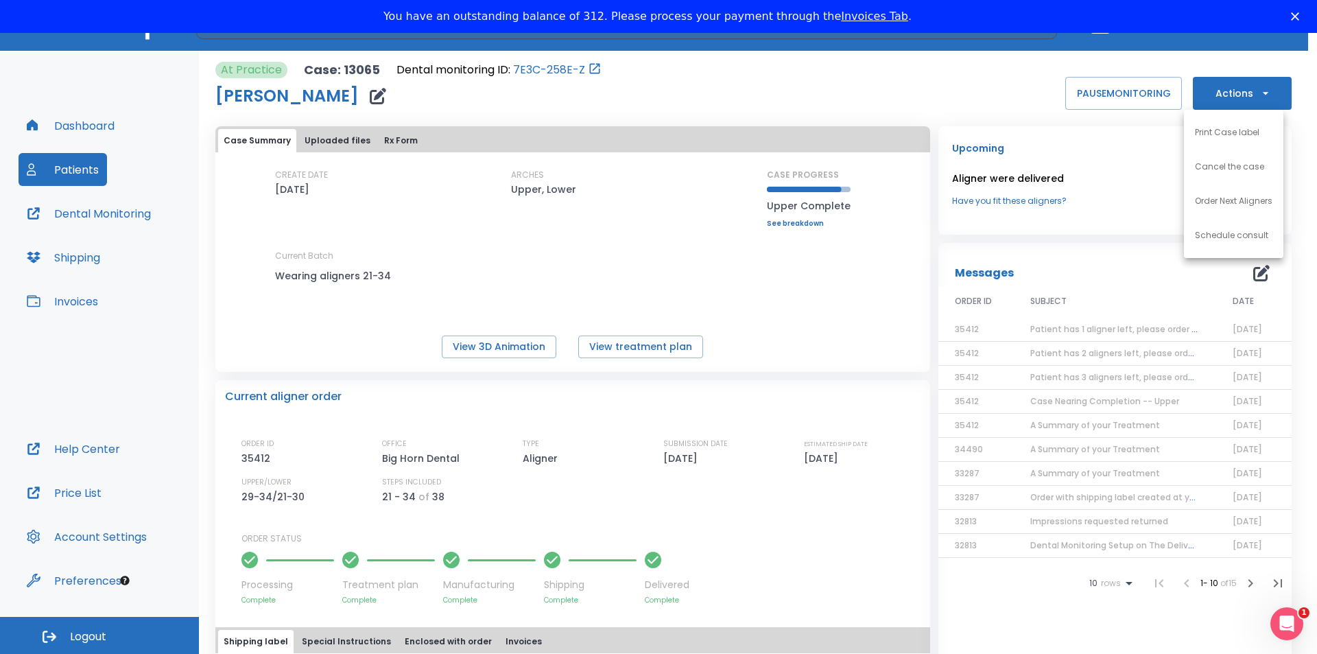
drag, startPoint x: 1246, startPoint y: 198, endPoint x: 484, endPoint y: 382, distance: 784.9
click at [482, 381] on div "Print Case label Cancel the case Order Next Aligners Schedule consult" at bounding box center [658, 327] width 1317 height 654
click at [1227, 201] on p "Order Next Aligners" at bounding box center [1234, 201] width 78 height 12
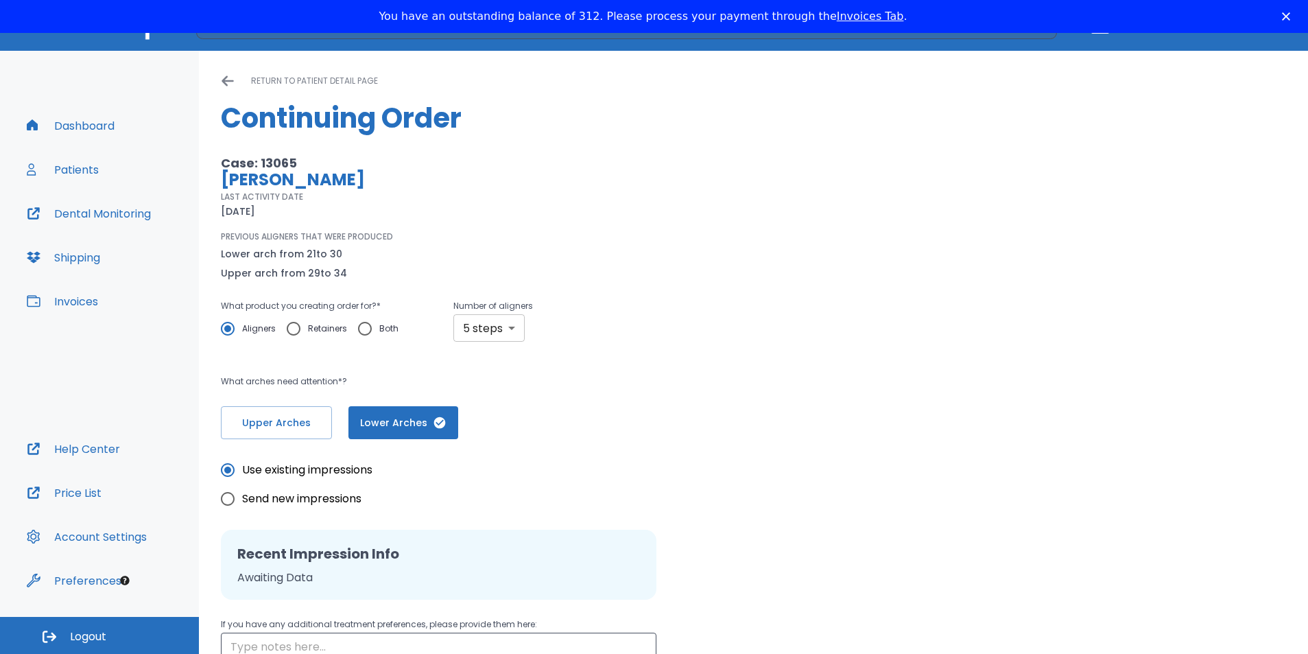
click at [509, 327] on body "​ 1 Dr. Ospina Dashboard Patients Dental Monitoring Shipping Invoices Help Cent…" at bounding box center [654, 327] width 1308 height 654
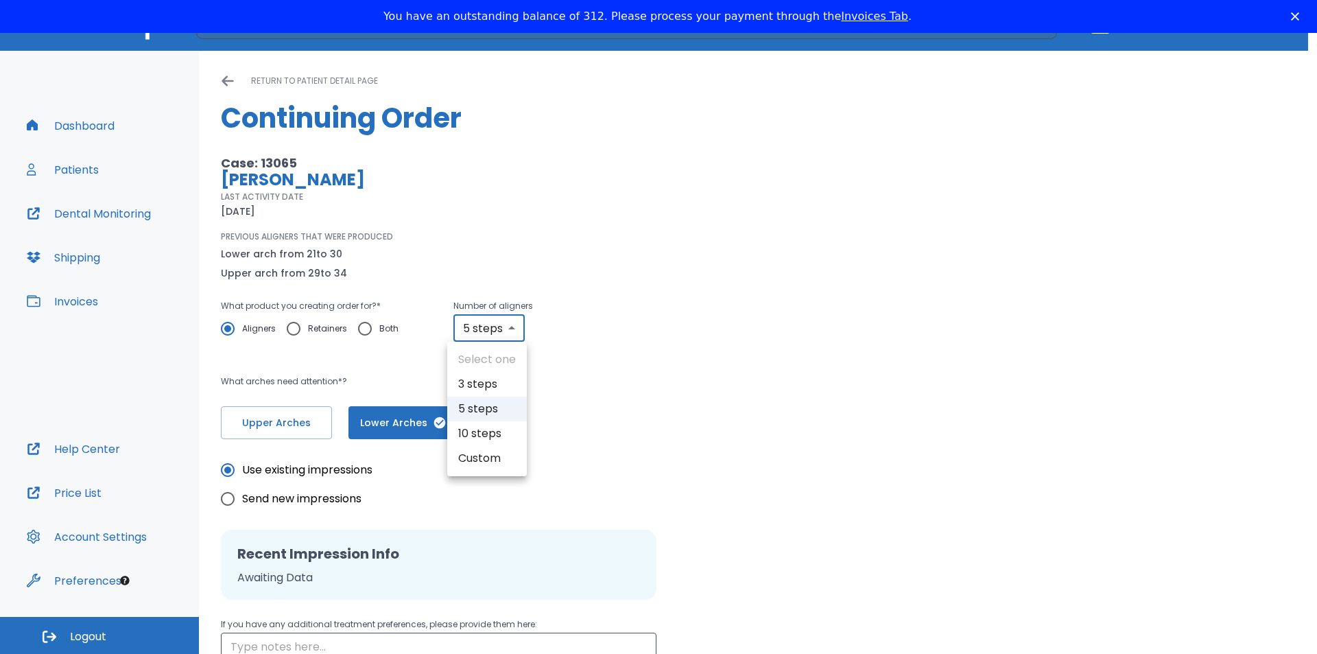
click at [482, 457] on li "Custom" at bounding box center [487, 458] width 80 height 25
type input "custom"
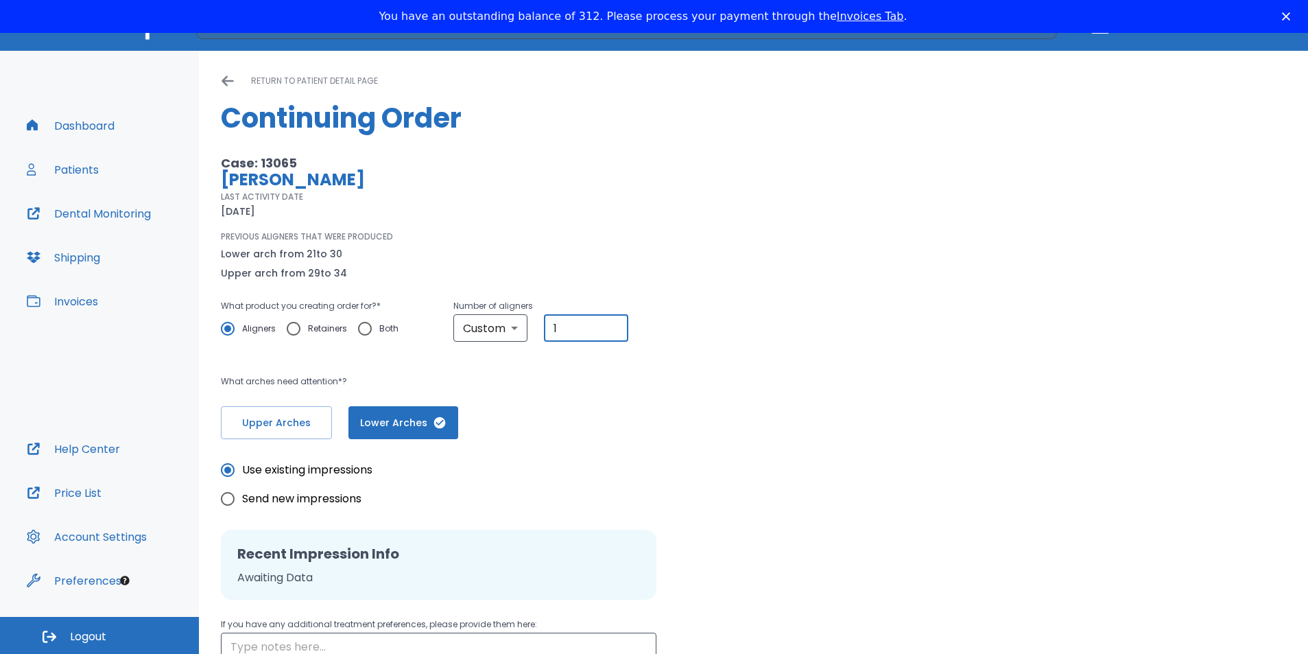
drag, startPoint x: 565, startPoint y: 328, endPoint x: 541, endPoint y: 328, distance: 23.3
click at [541, 328] on div "Custom custom ​ 1 ​" at bounding box center [540, 327] width 175 height 27
click at [437, 423] on icon "button" at bounding box center [440, 422] width 12 height 12
click at [438, 423] on span "Lower Arches" at bounding box center [404, 423] width 82 height 14
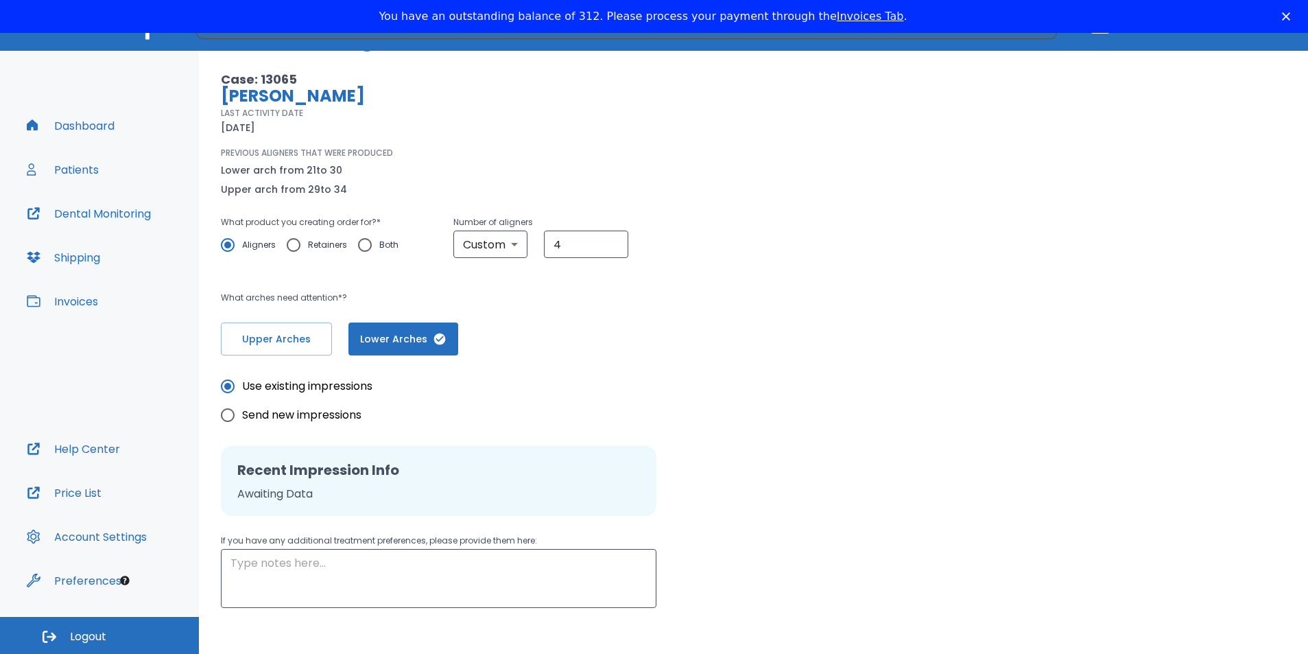
scroll to position [79, 0]
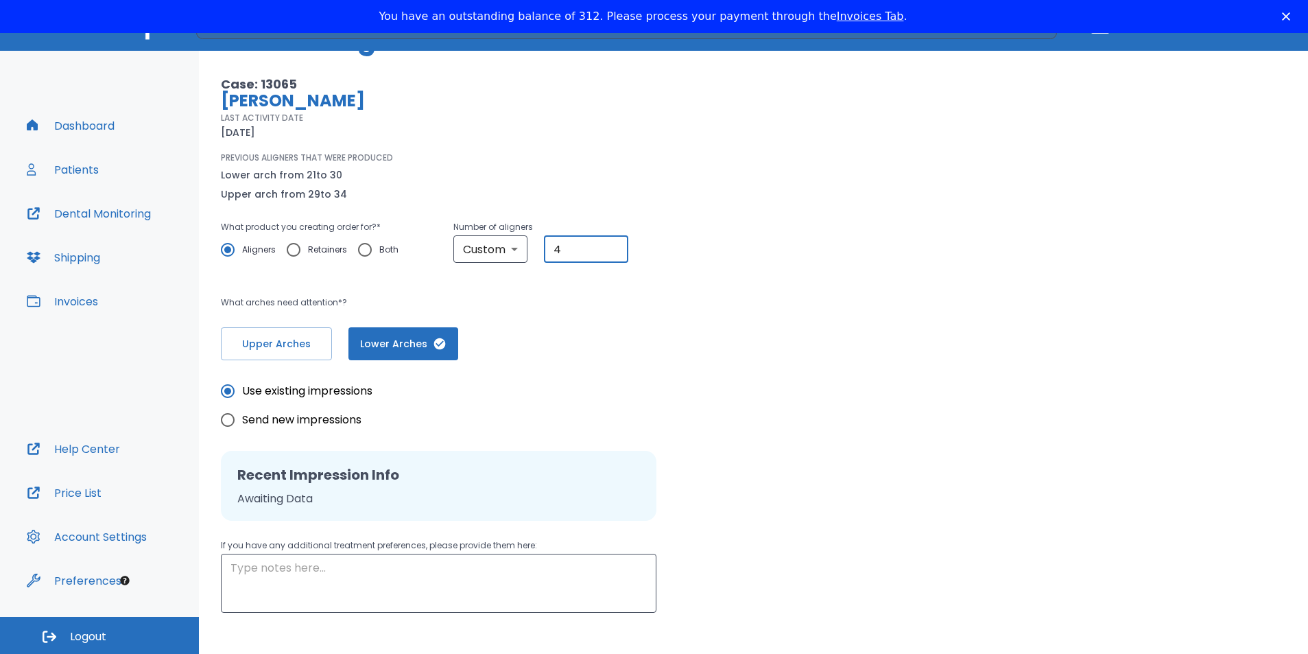
drag, startPoint x: 563, startPoint y: 248, endPoint x: 542, endPoint y: 248, distance: 20.6
click at [542, 248] on div "Custom custom ​ 4 ​" at bounding box center [540, 248] width 175 height 27
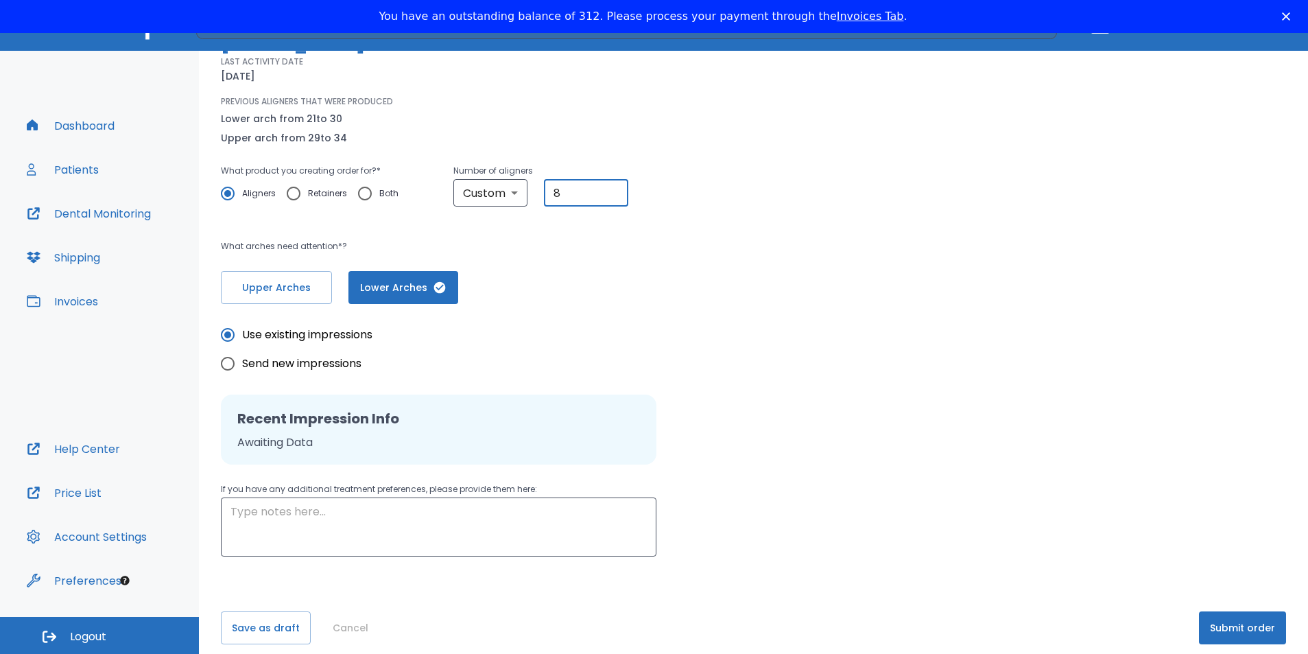
scroll to position [147, 0]
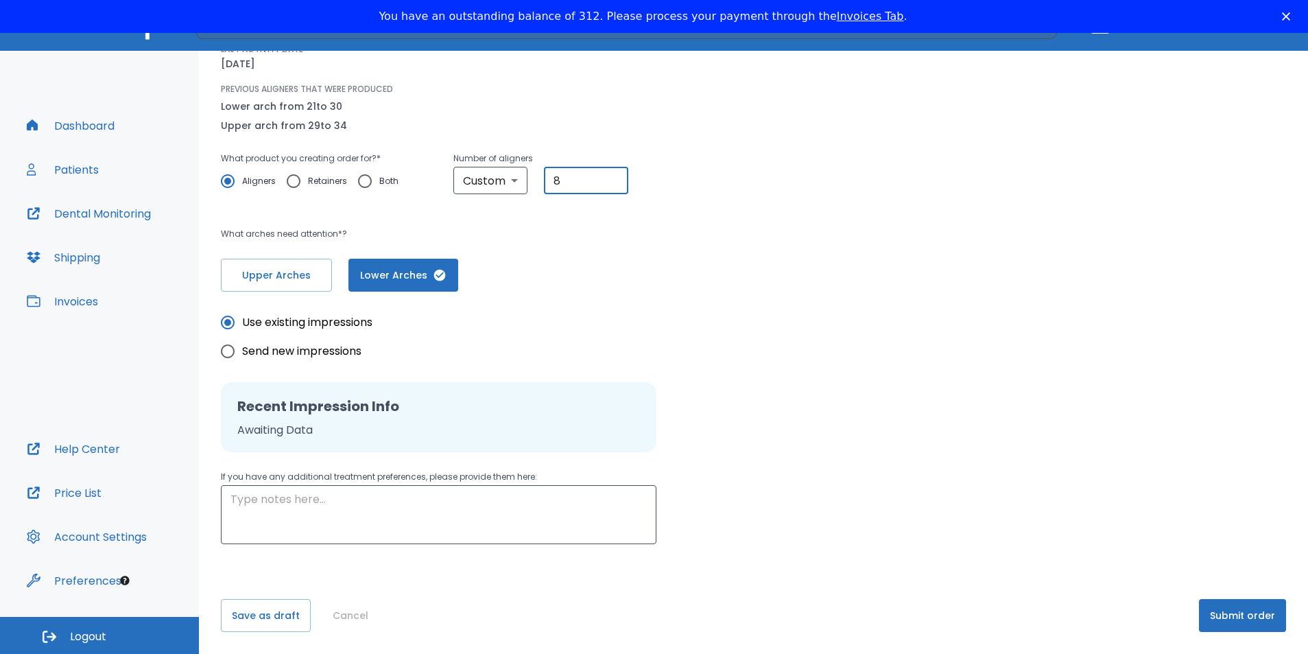
type input "8"
click at [1234, 615] on button "Submit order" at bounding box center [1242, 615] width 87 height 33
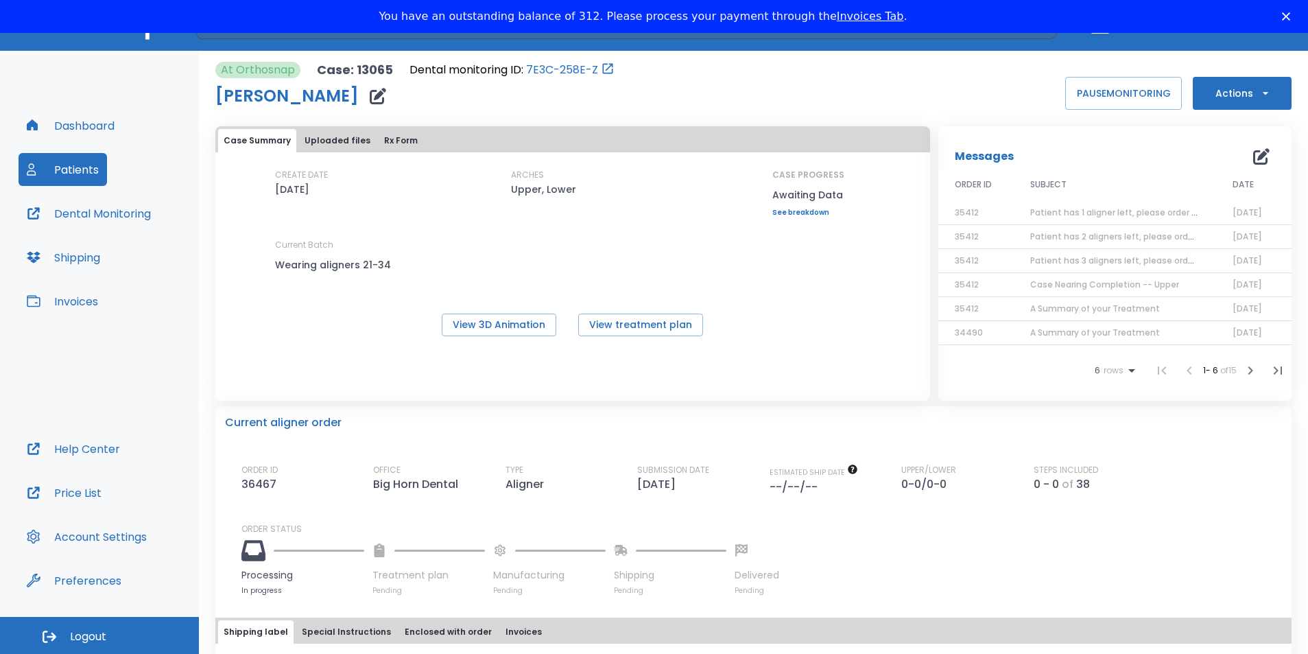
click at [58, 171] on button "Patients" at bounding box center [63, 169] width 88 height 33
